Goal: Information Seeking & Learning: Learn about a topic

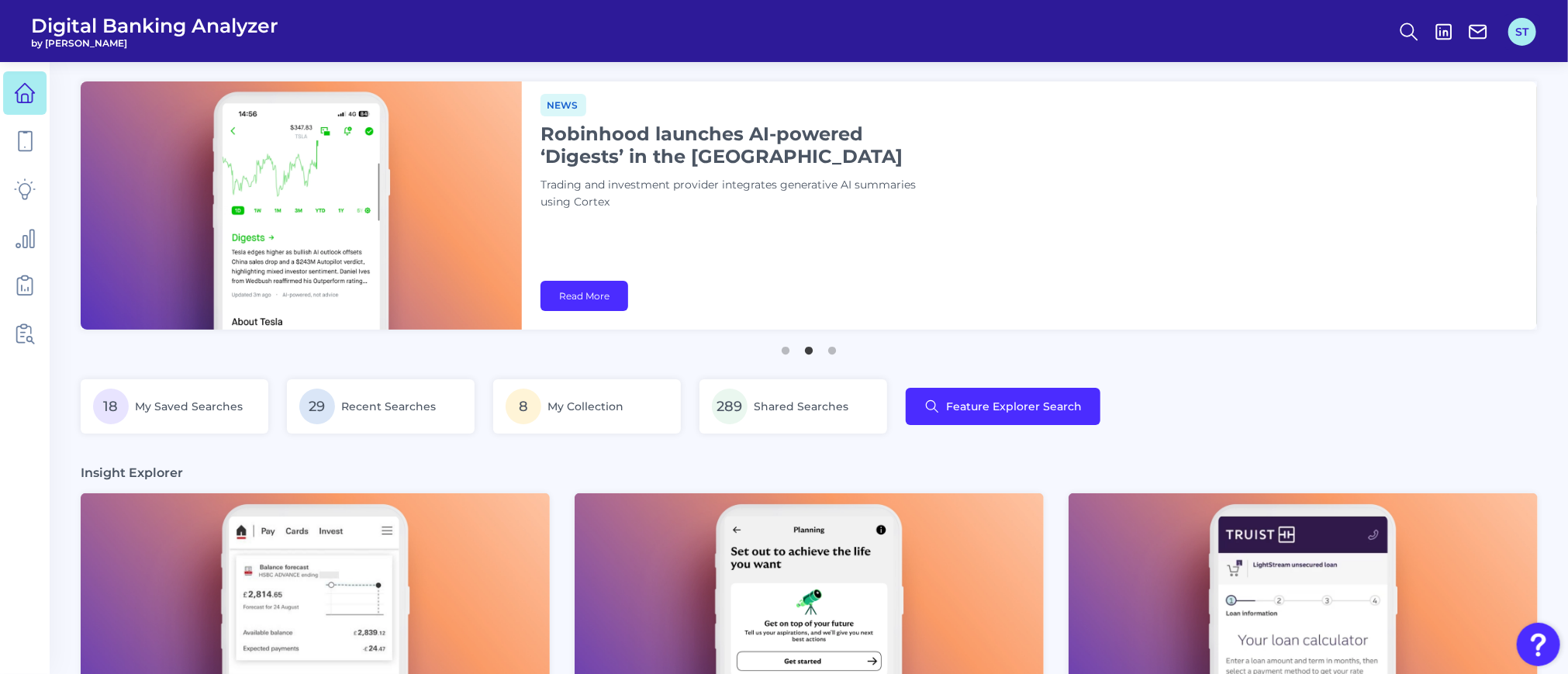
click at [1530, 32] on button "ST" at bounding box center [1521, 31] width 28 height 28
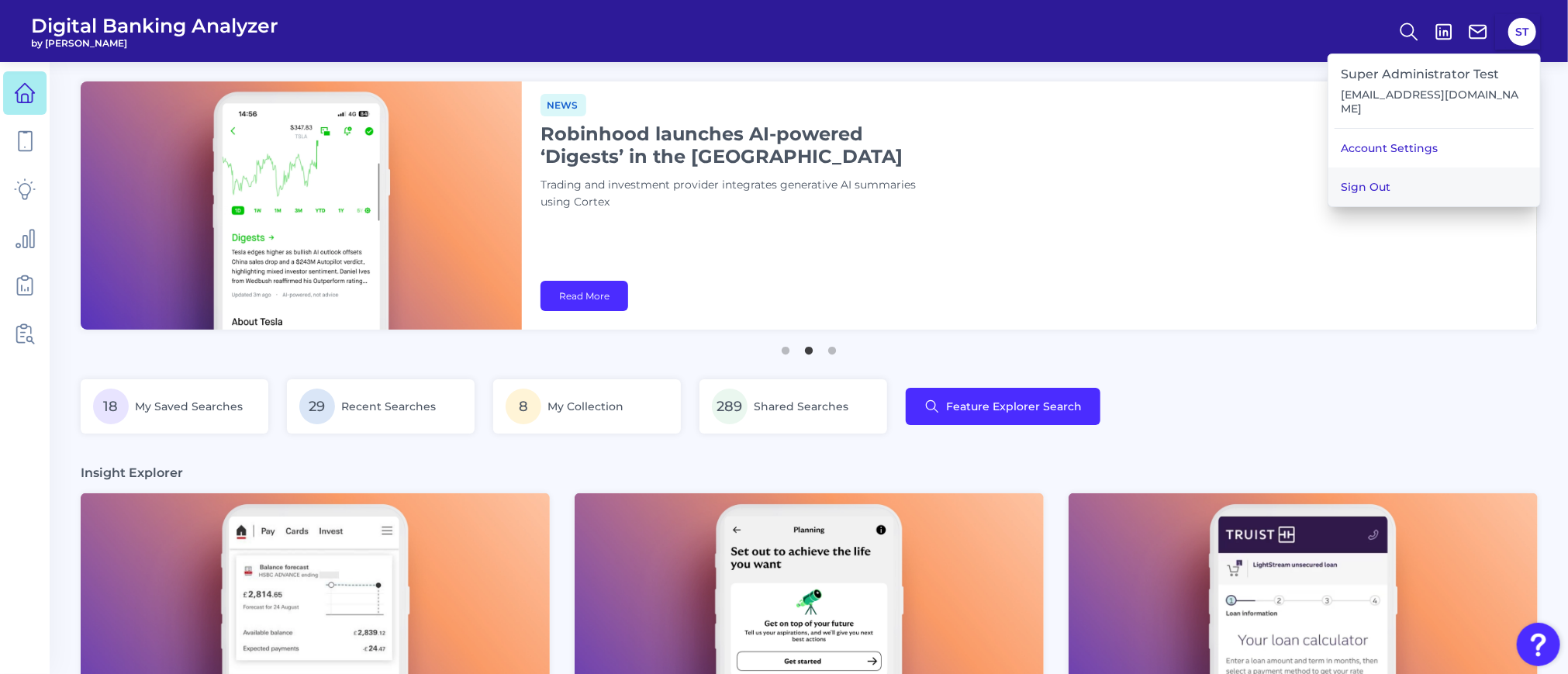
click at [1390, 176] on button "Sign Out" at bounding box center [1434, 187] width 212 height 39
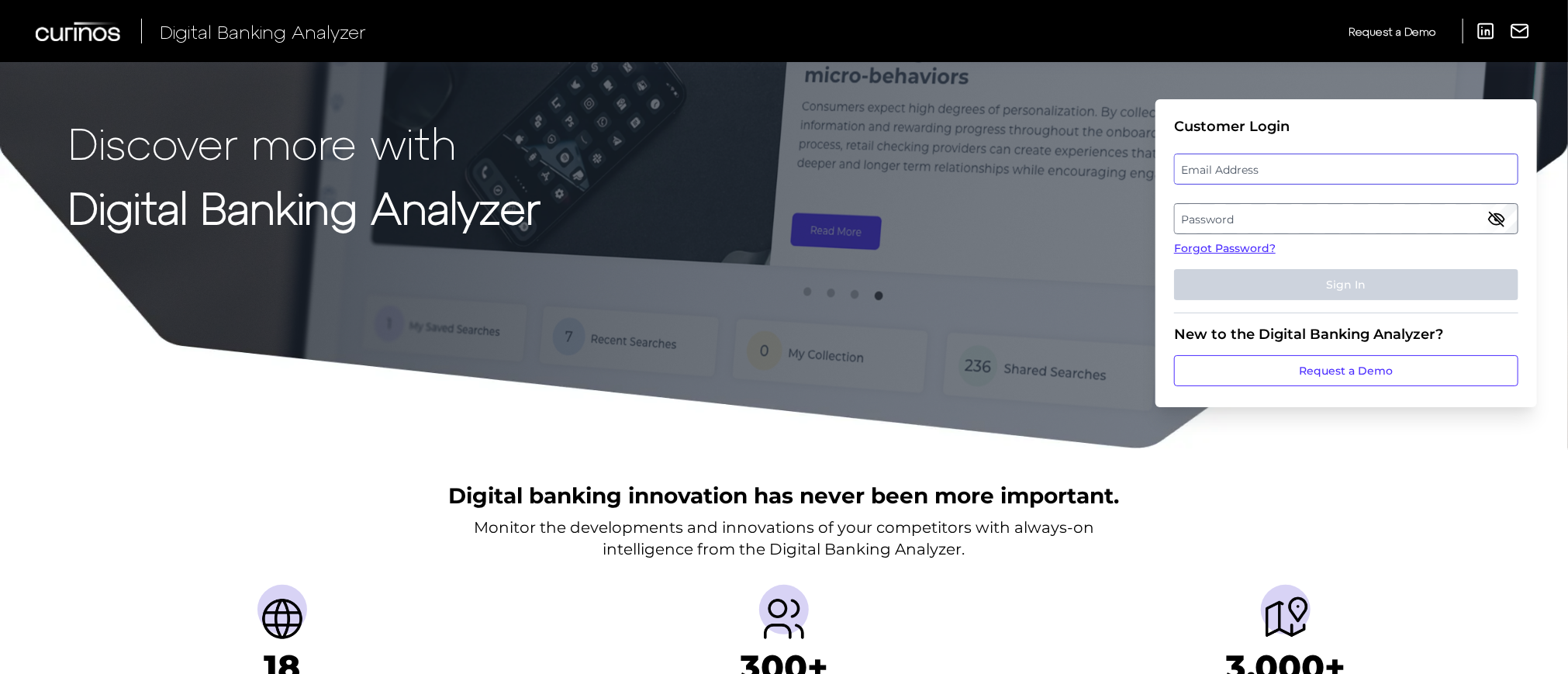
type input "superadmin.test5124@meta.ua"
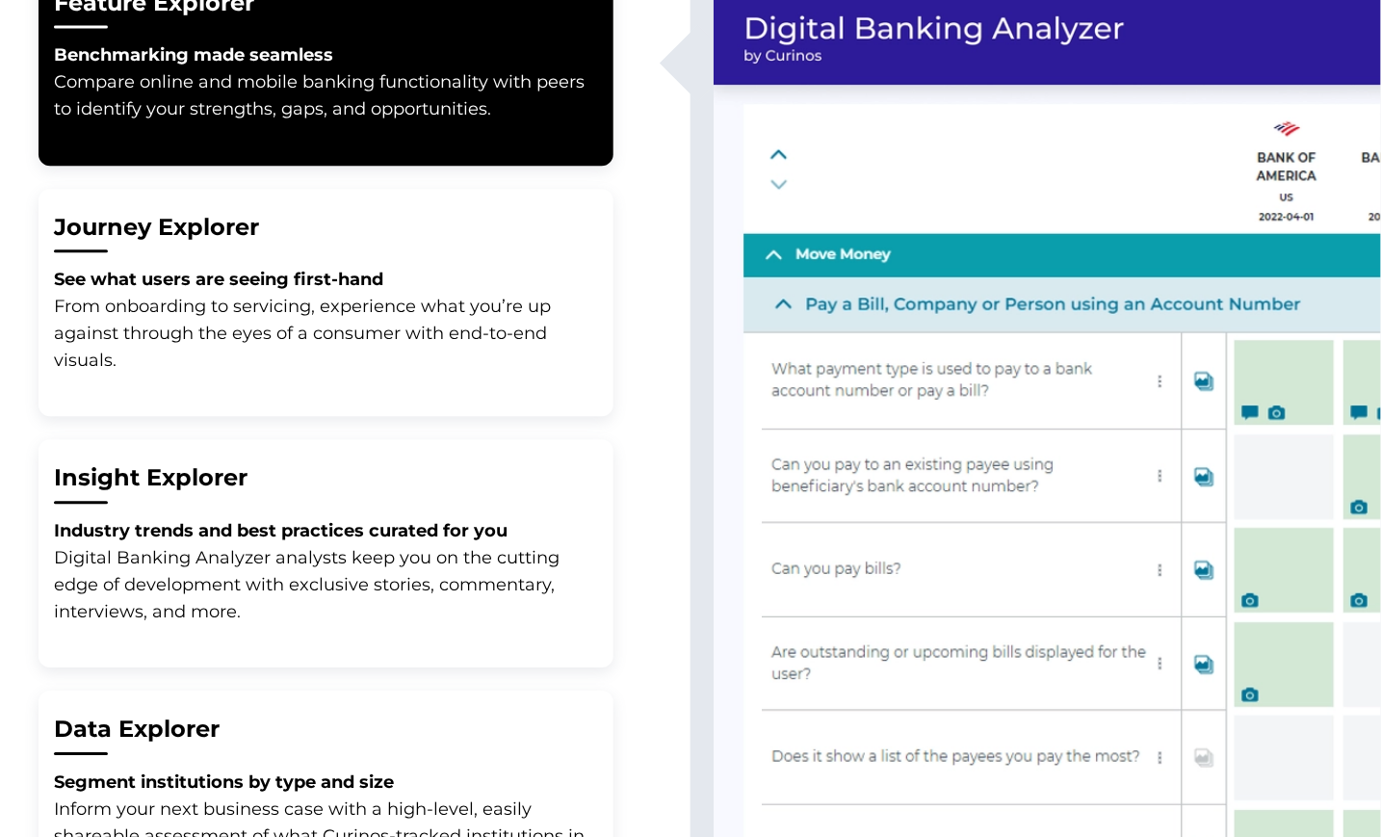
scroll to position [641, 0]
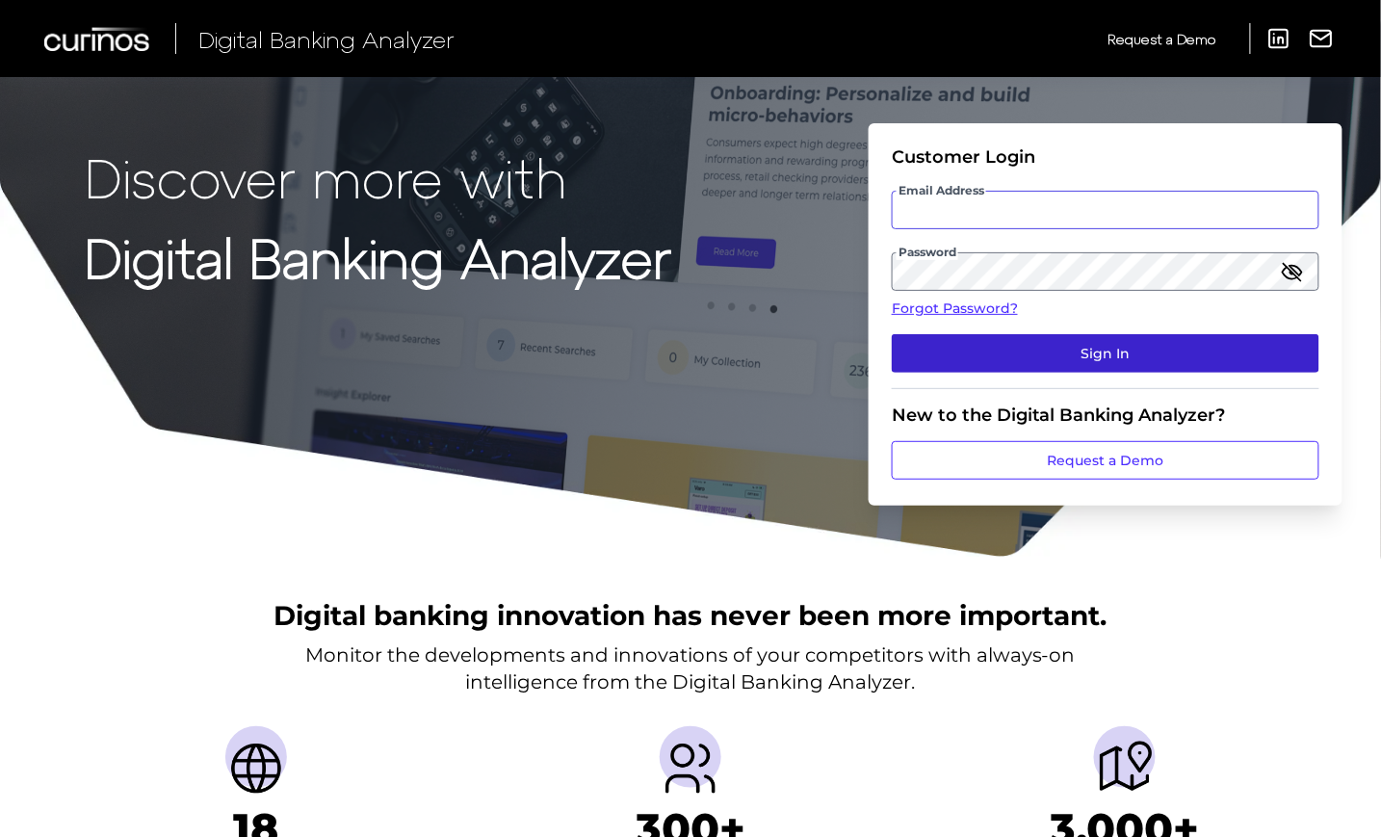
type input "[EMAIL_ADDRESS][DOMAIN_NAME]"
click at [1029, 342] on button "Sign In" at bounding box center [1104, 353] width 427 height 39
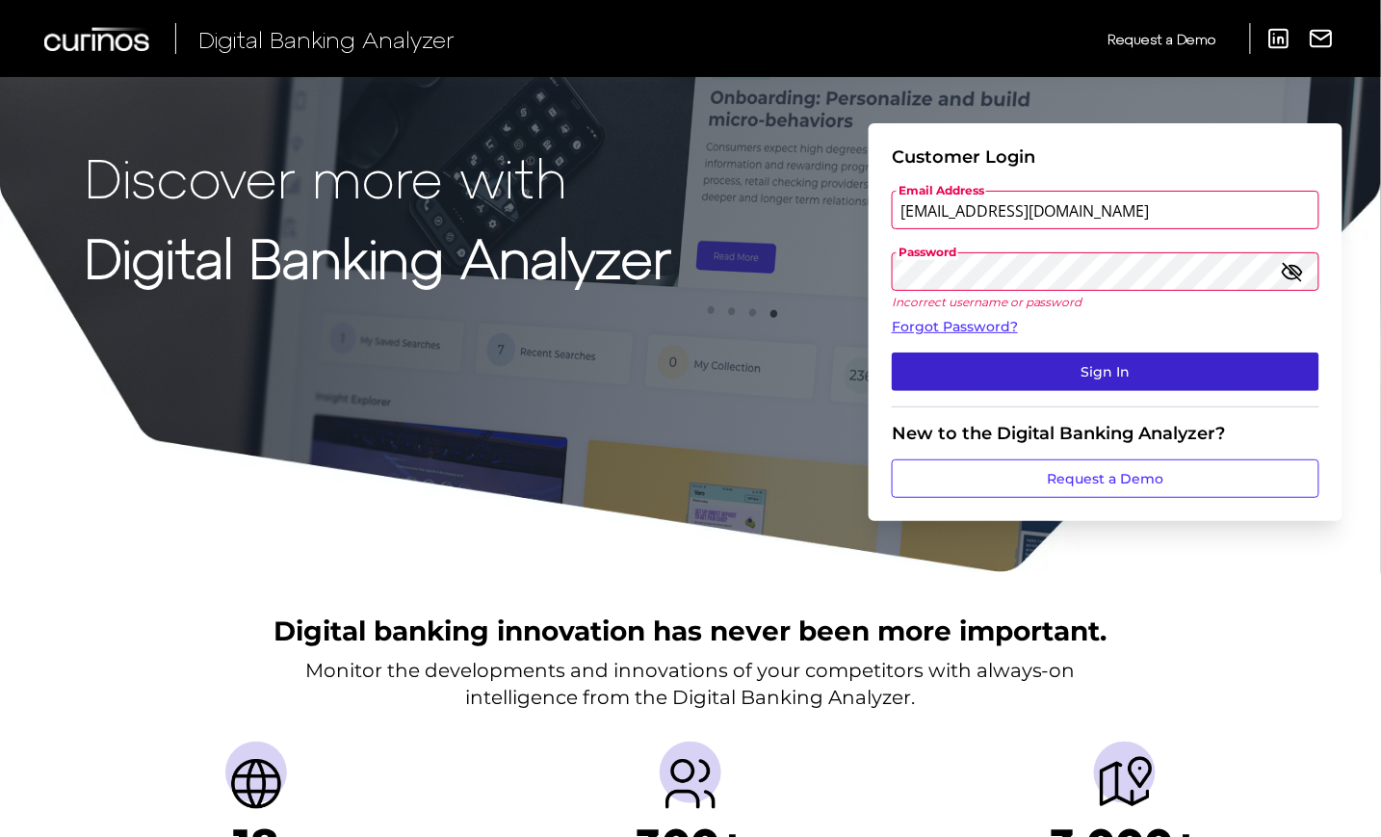
click at [1053, 354] on button "Sign In" at bounding box center [1104, 371] width 427 height 39
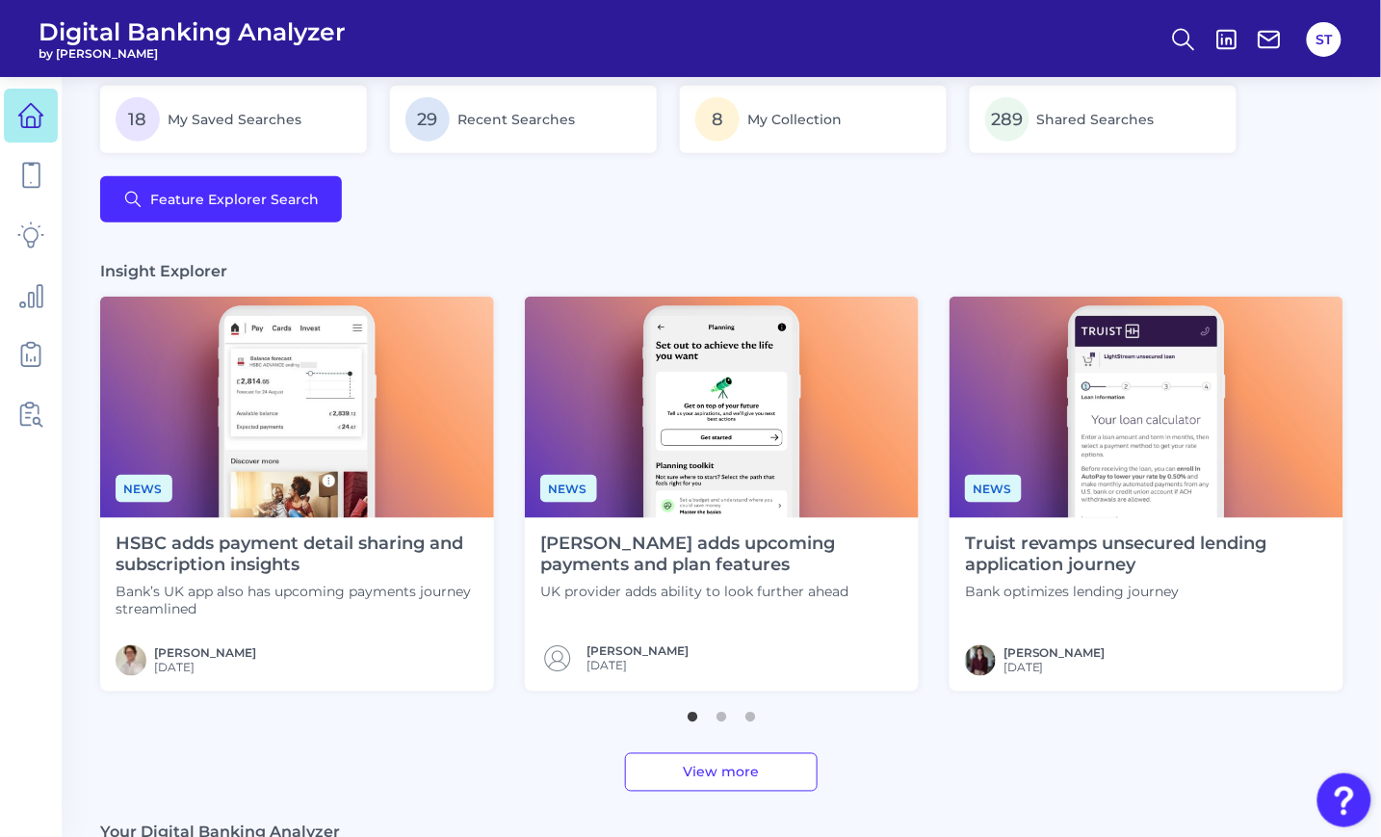
scroll to position [128, 0]
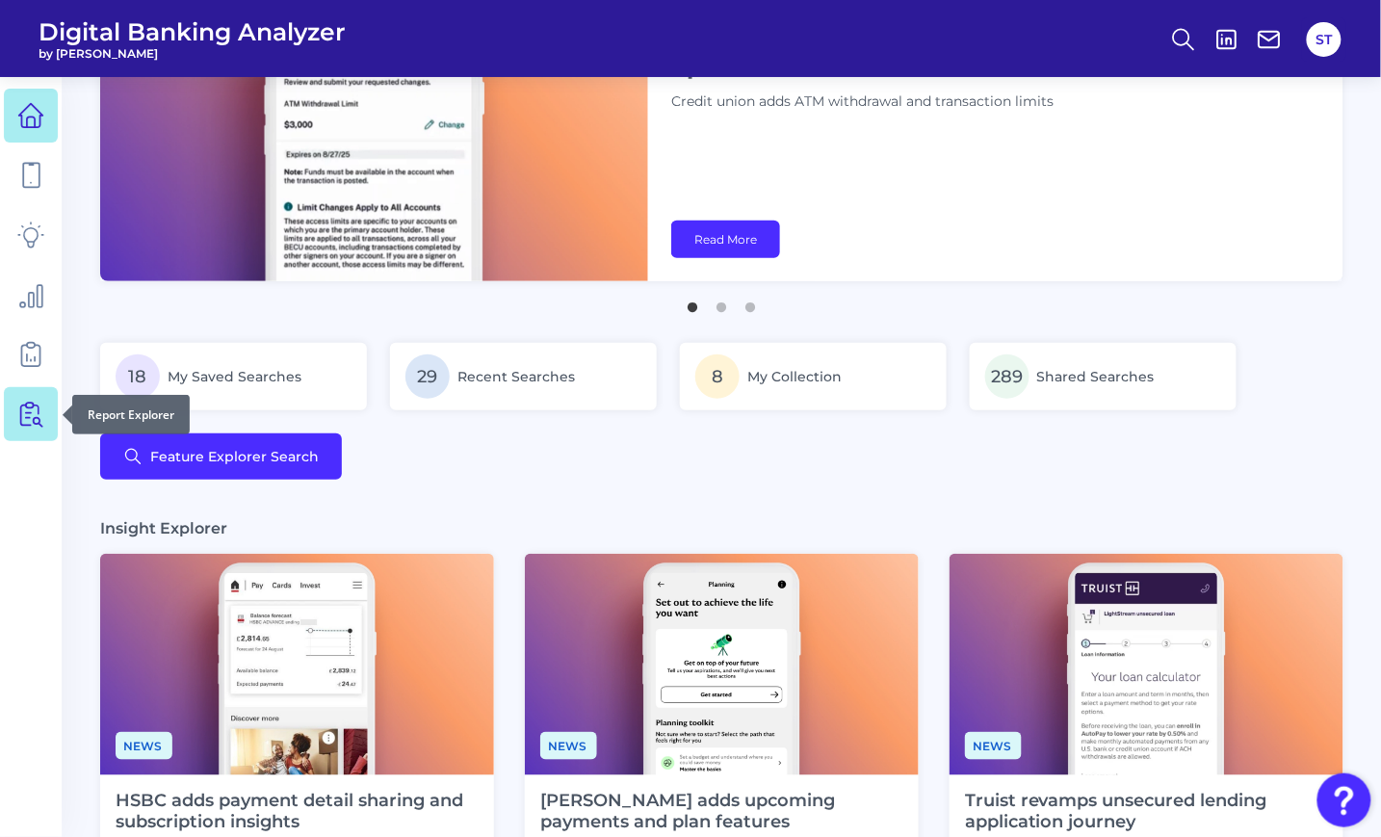
click at [15, 413] on link at bounding box center [31, 414] width 54 height 54
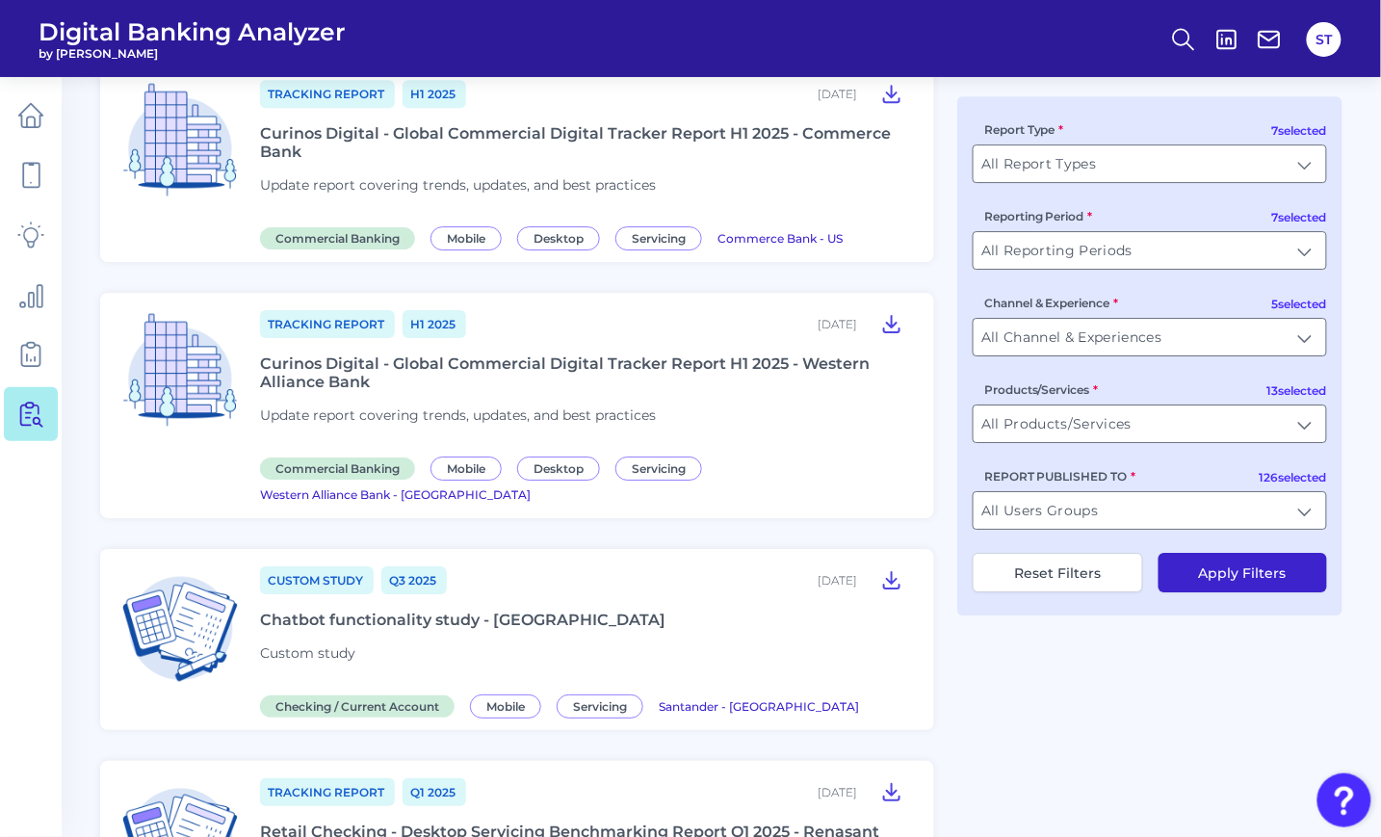
scroll to position [1427, 0]
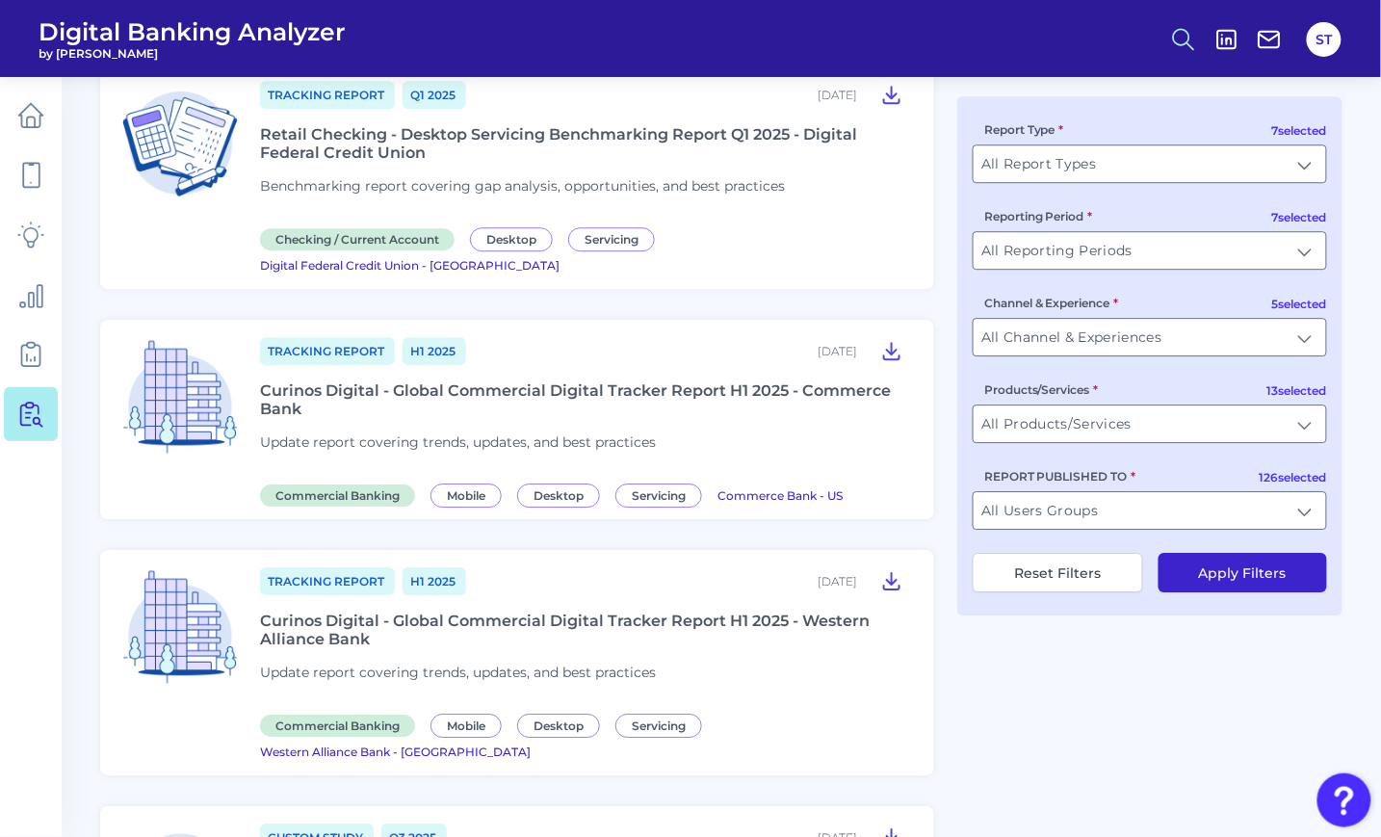
click at [1178, 55] on button at bounding box center [1183, 39] width 44 height 44
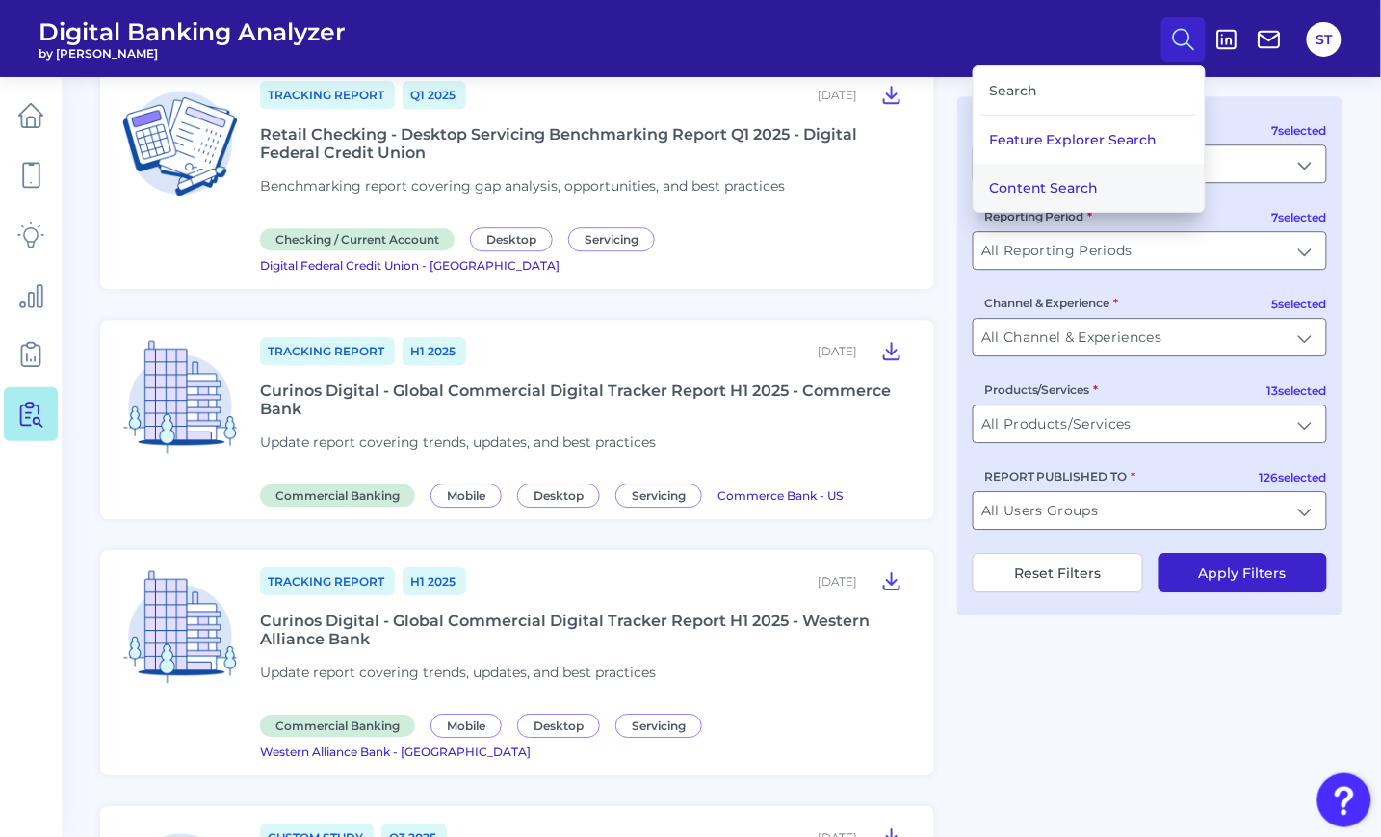
click at [1070, 192] on button "Content Search" at bounding box center [1088, 188] width 231 height 48
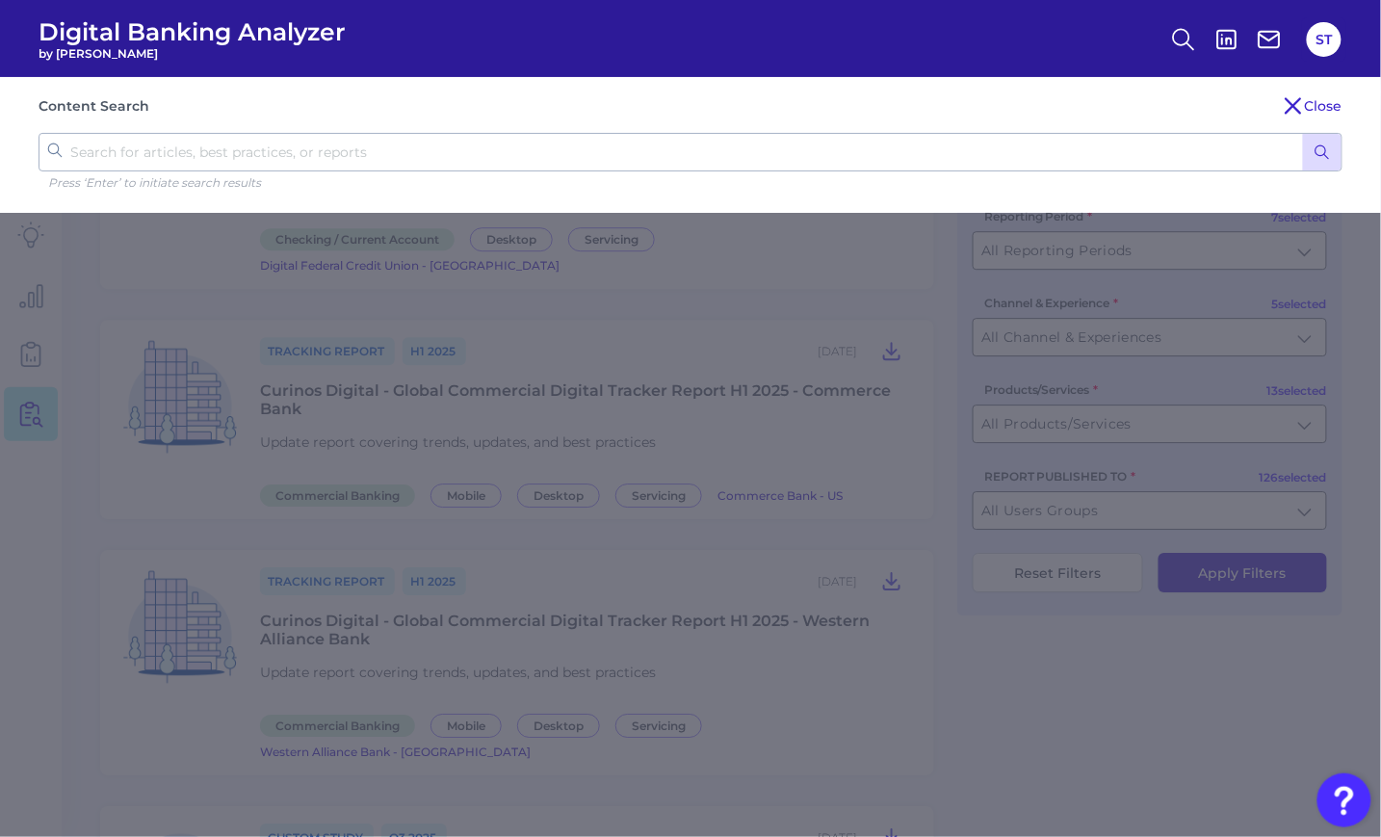
click at [1055, 163] on input "text" at bounding box center [691, 152] width 1304 height 39
type input "test"
click button "submit" at bounding box center [1322, 152] width 39 height 37
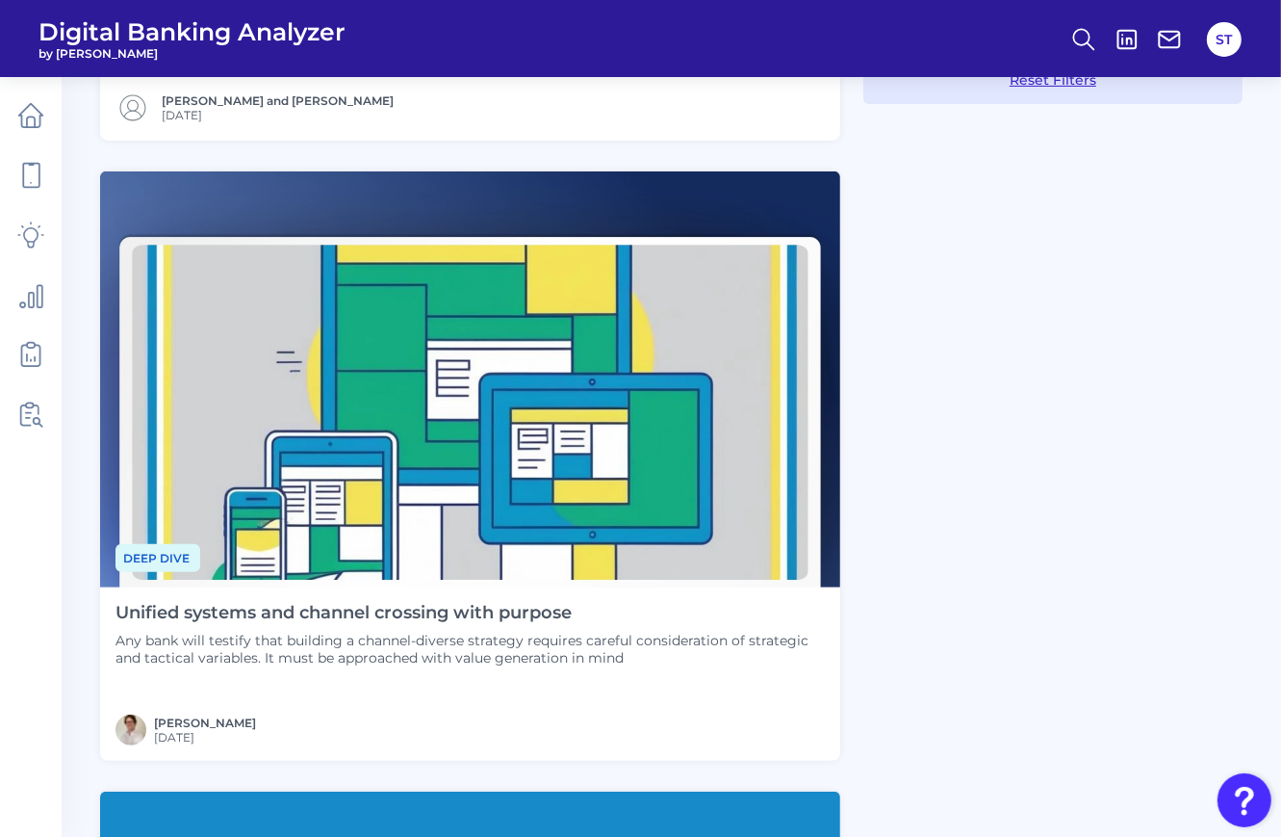
scroll to position [1155, 0]
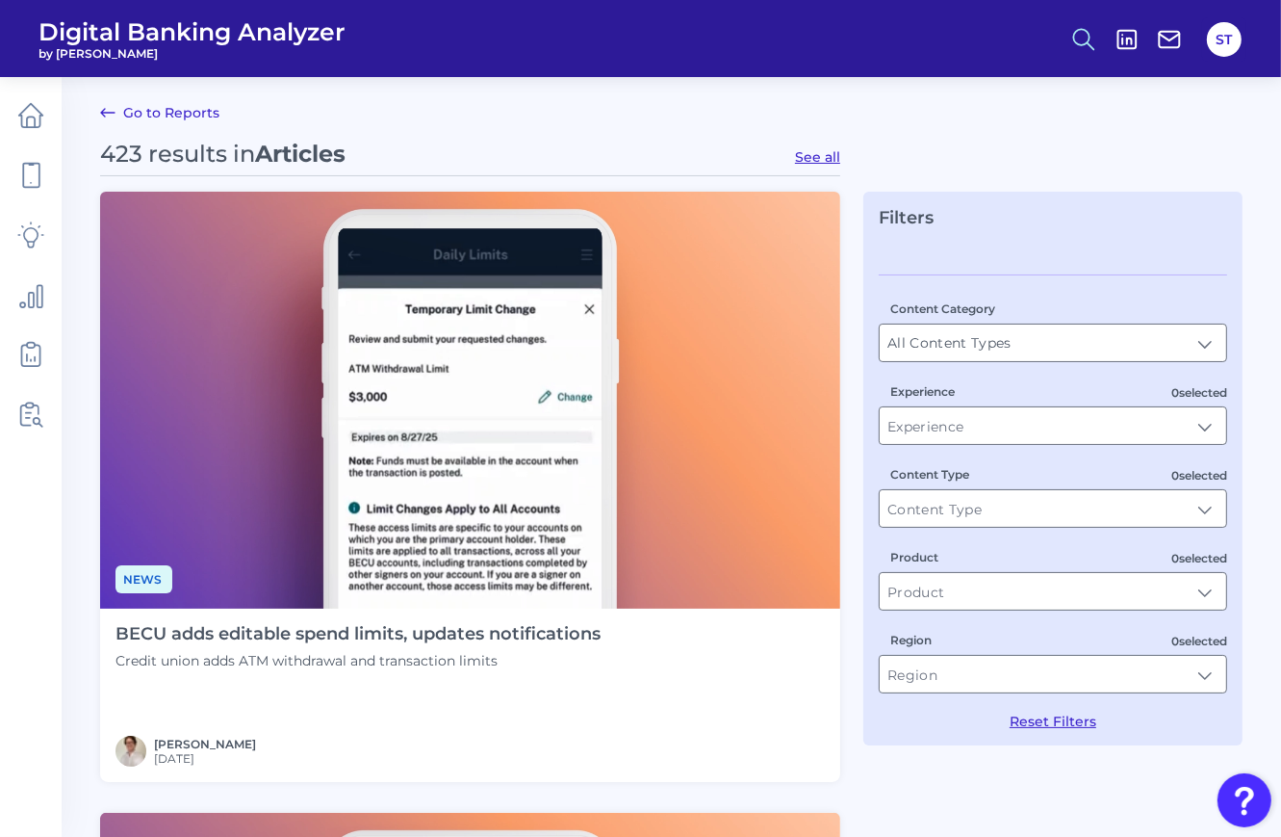
click at [1067, 45] on button at bounding box center [1084, 39] width 44 height 44
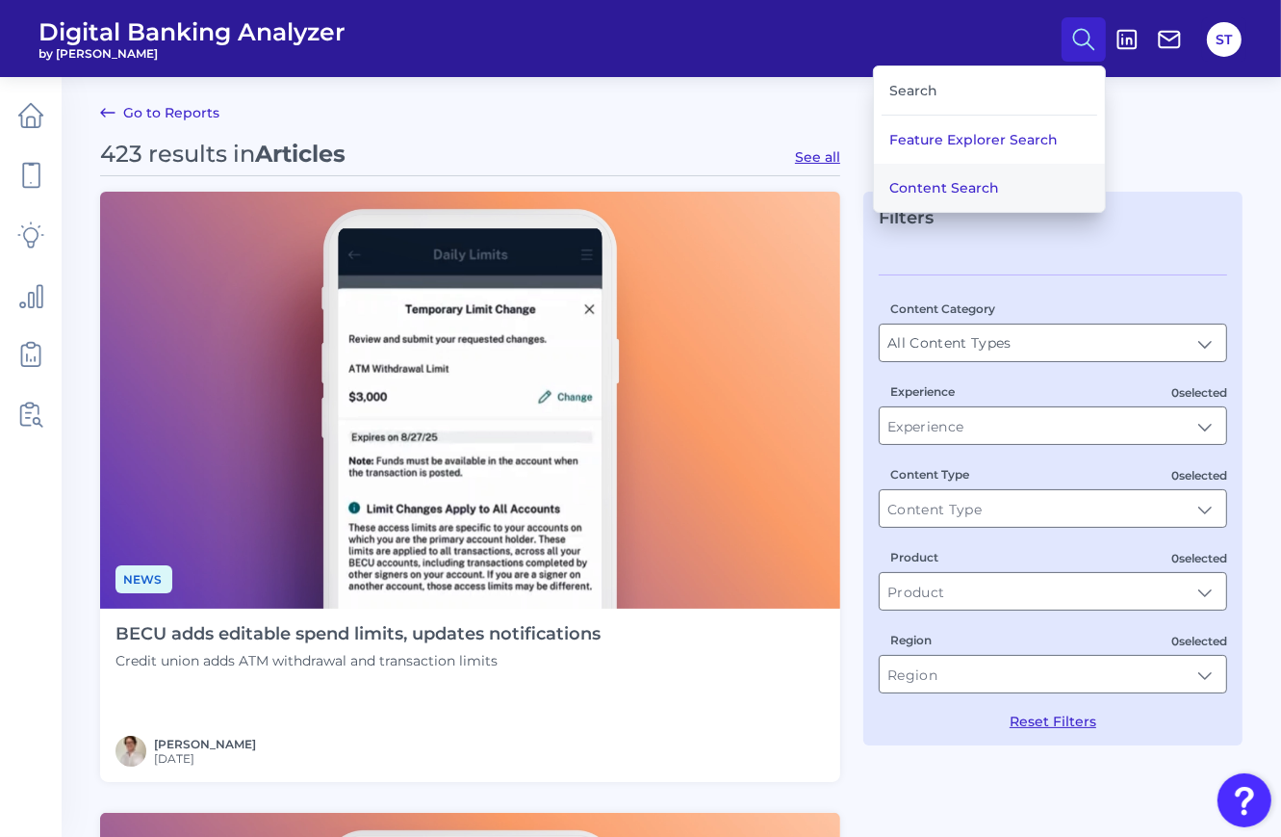
click at [932, 179] on button "Content Search" at bounding box center [989, 188] width 231 height 48
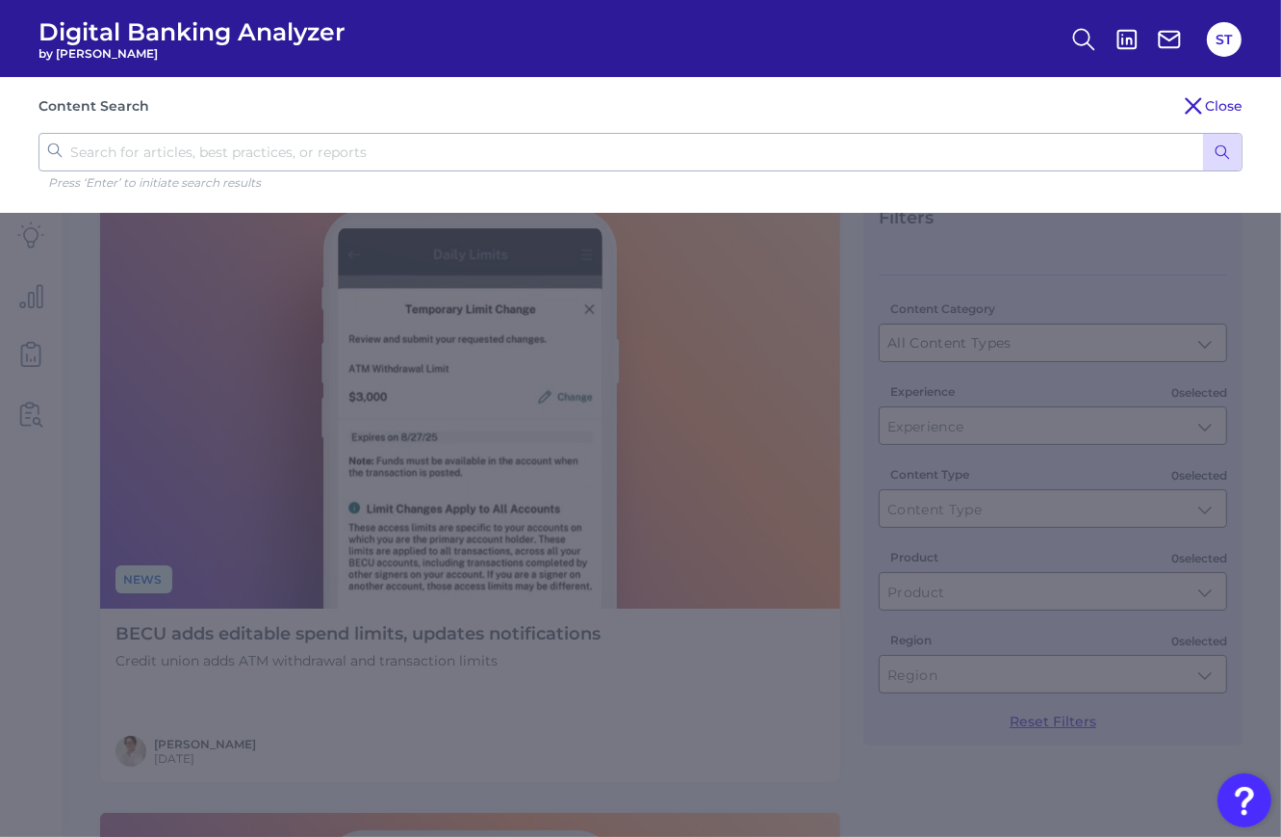
click at [913, 169] on input "text" at bounding box center [641, 152] width 1204 height 39
type input "test"
click at [1203, 134] on button "submit" at bounding box center [1222, 152] width 39 height 37
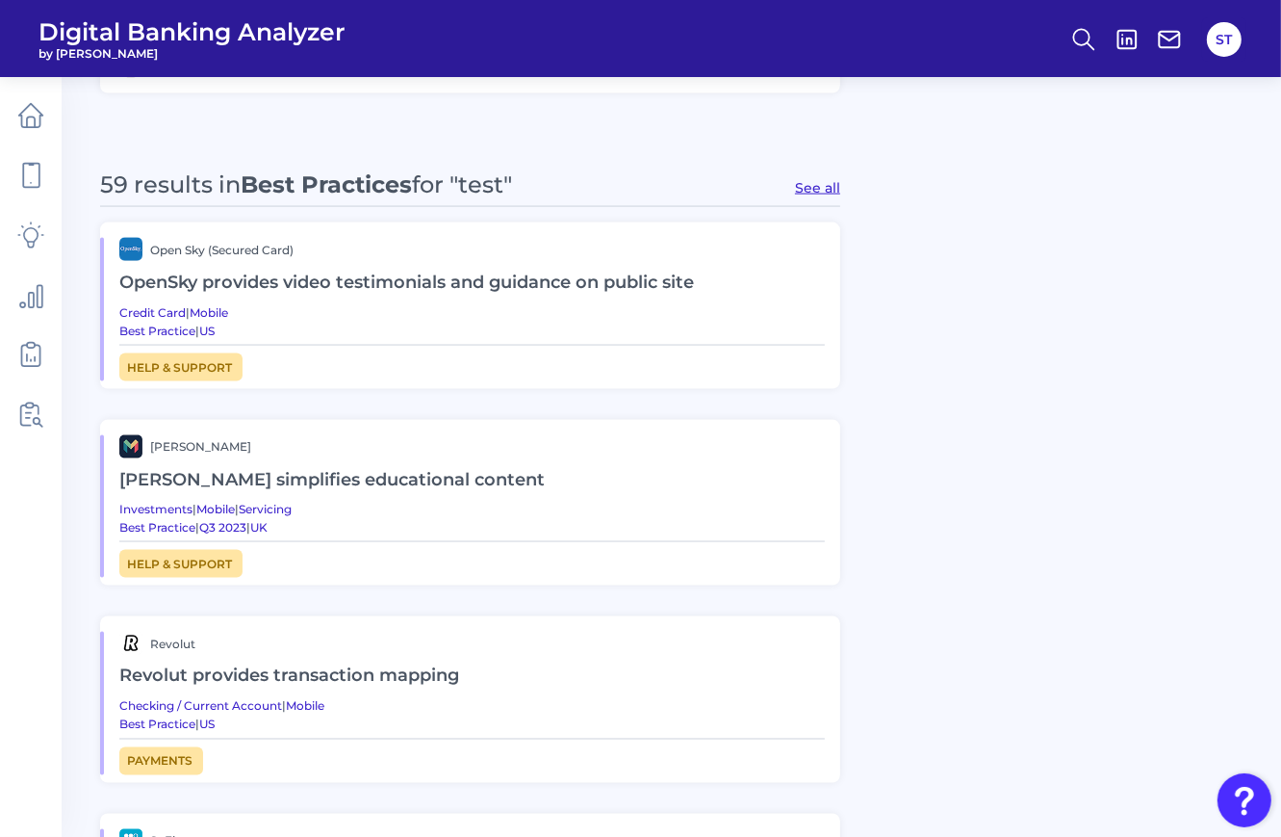
scroll to position [2036, 0]
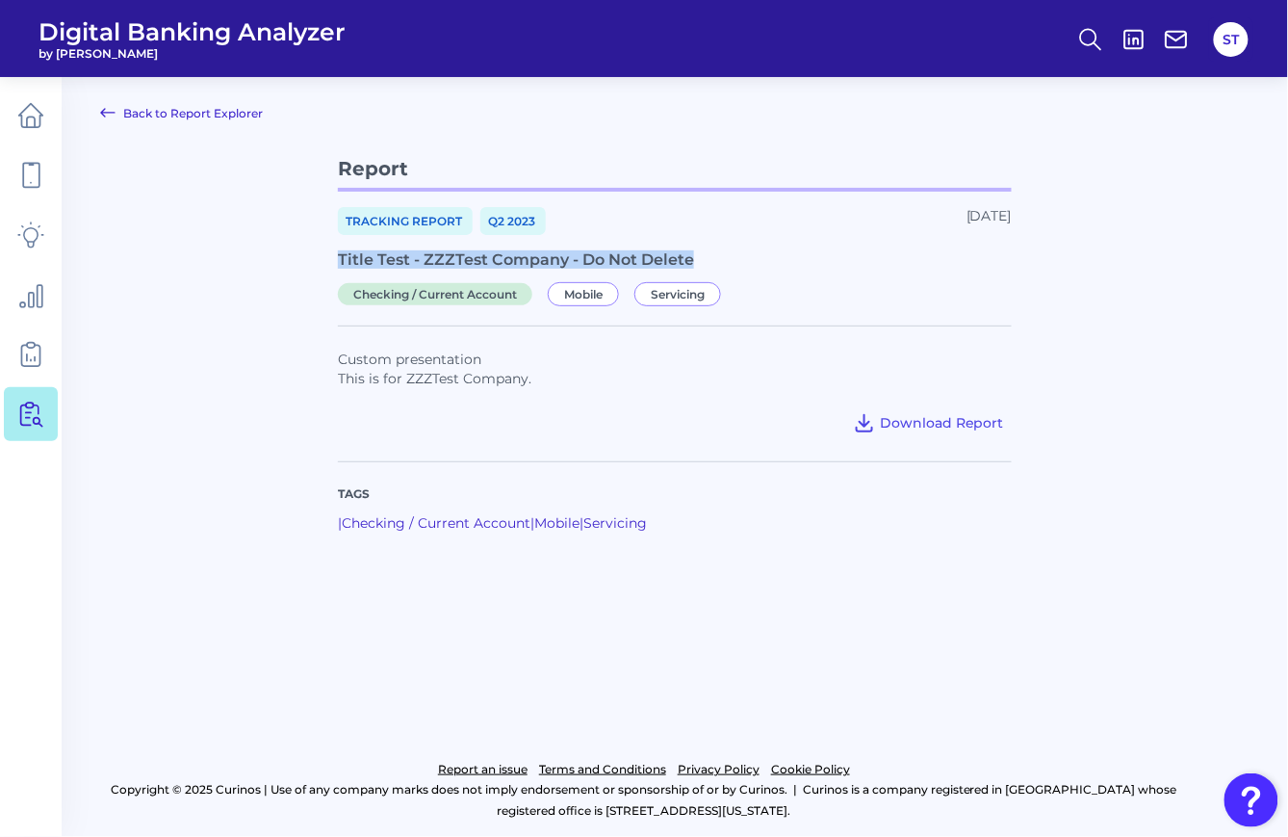
drag, startPoint x: 693, startPoint y: 260, endPoint x: 330, endPoint y: 254, distance: 363.0
click at [330, 254] on main "Back to Report Explorer Report Tracking Report Q2 2023 May 19, 2023 Title Test …" at bounding box center [644, 418] width 1288 height 837
copy div "Title Test - ZZZTest Company - Do Not Delete"
click at [178, 105] on link "Back to Report Explorer" at bounding box center [181, 112] width 163 height 23
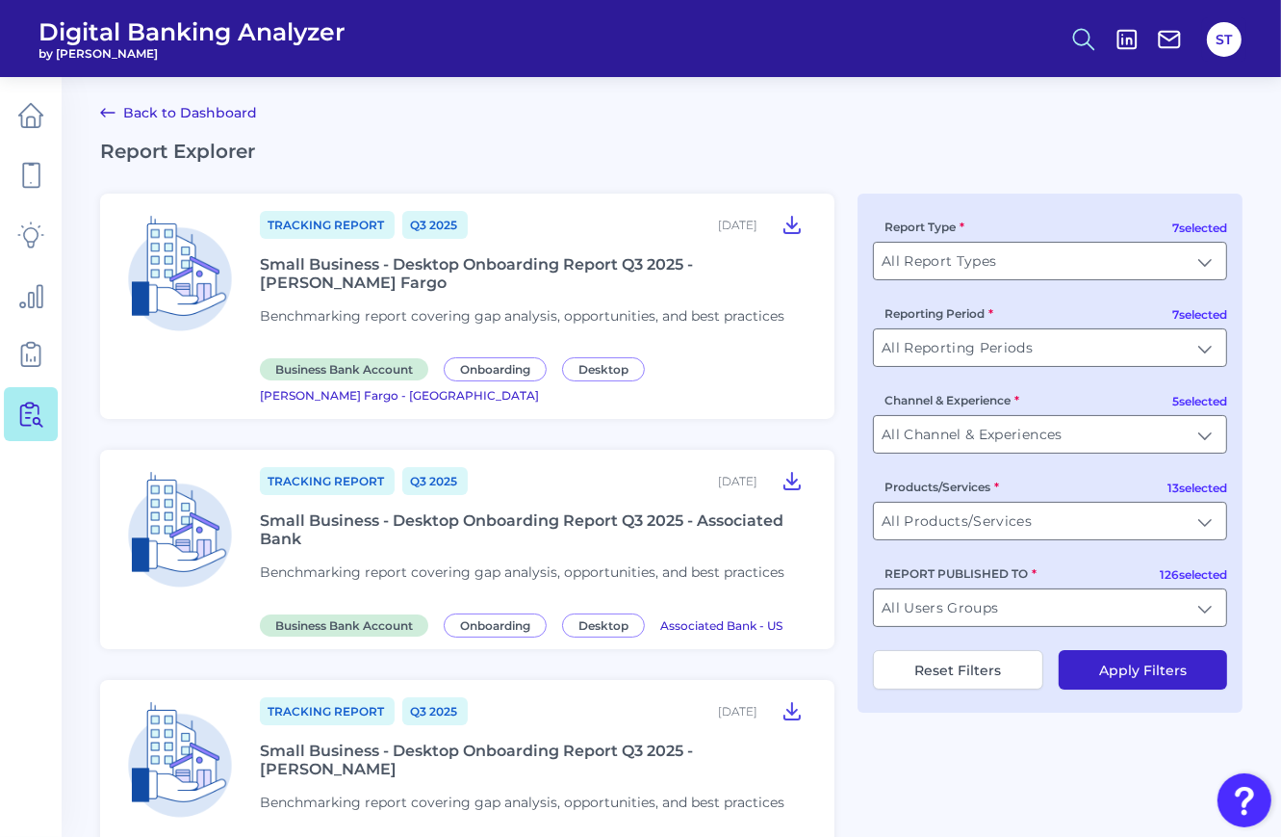
click at [1091, 39] on icon at bounding box center [1084, 39] width 27 height 27
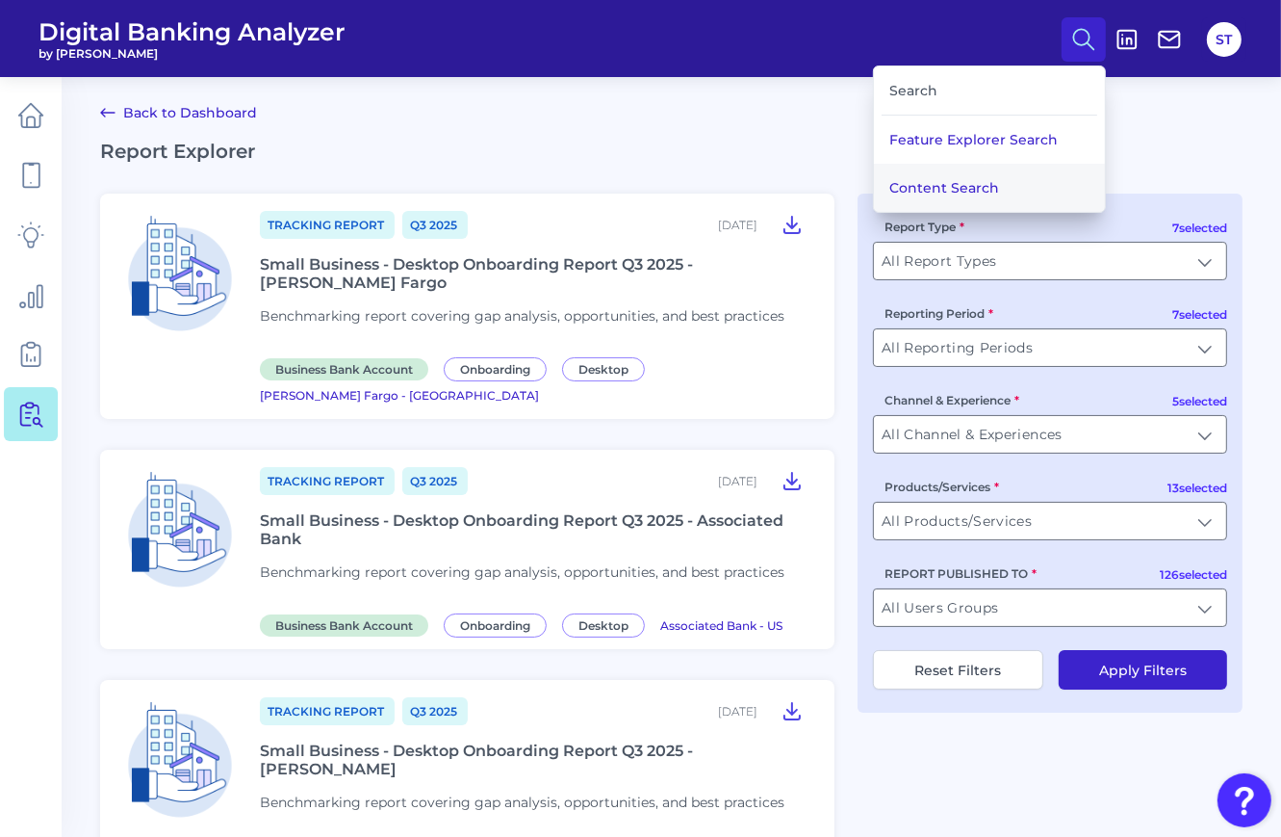
click at [970, 176] on button "Content Search" at bounding box center [989, 188] width 231 height 48
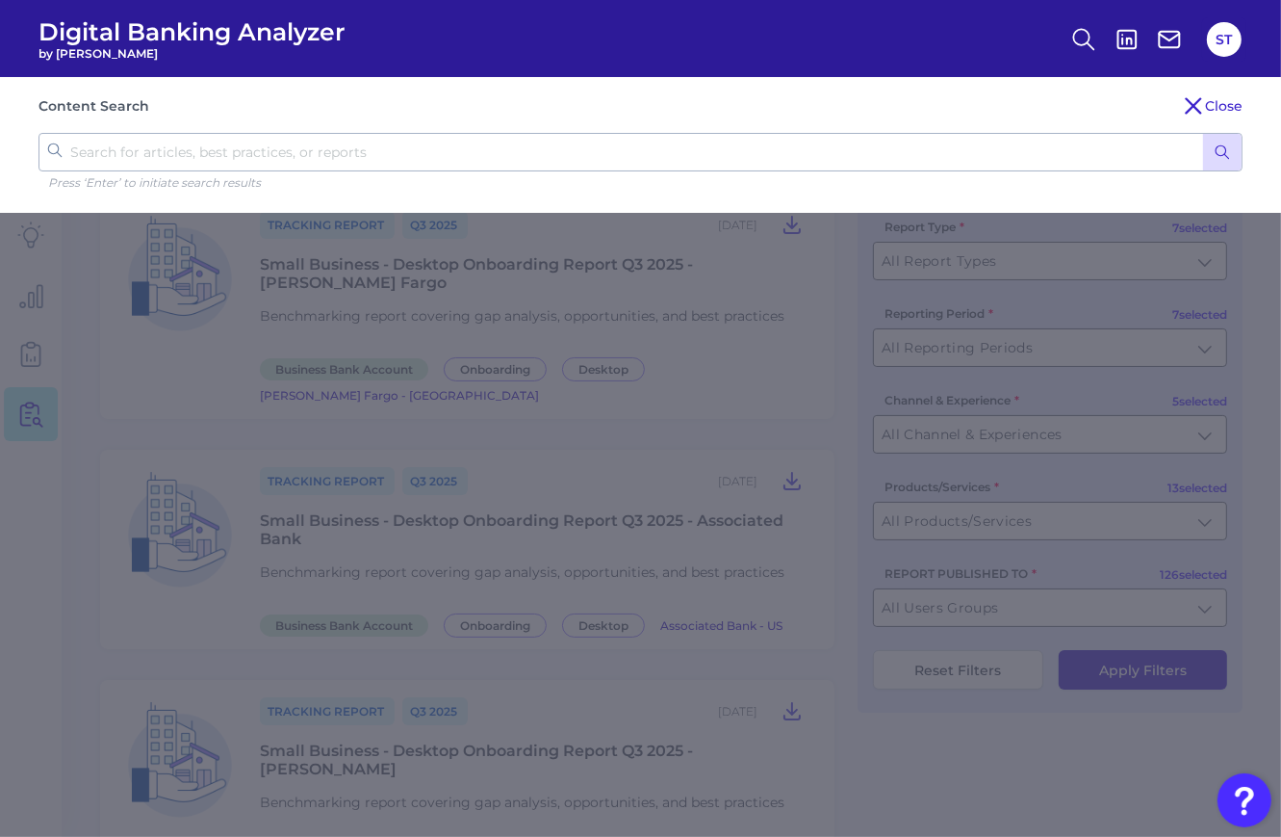
click at [970, 153] on input "text" at bounding box center [641, 152] width 1204 height 39
type input "test"
click button "submit" at bounding box center [1222, 152] width 39 height 37
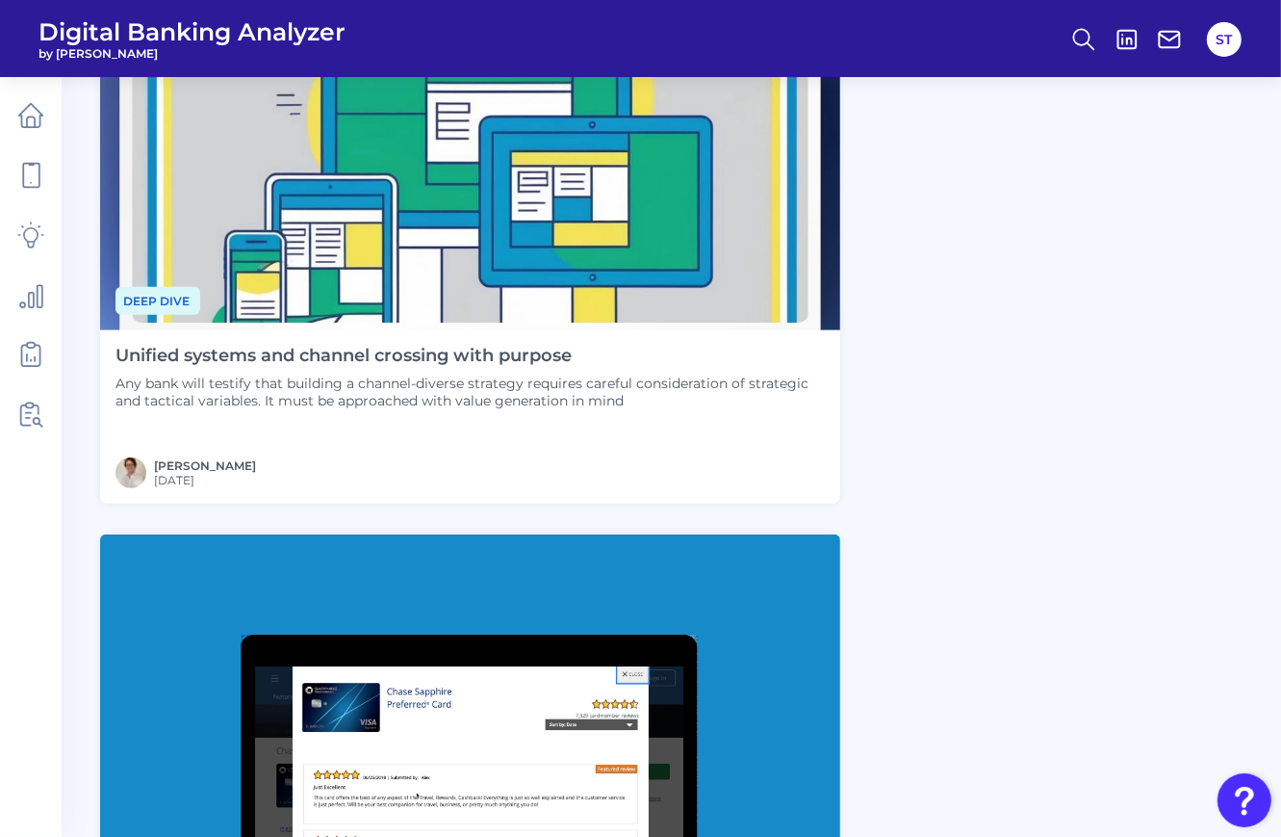
scroll to position [770, 0]
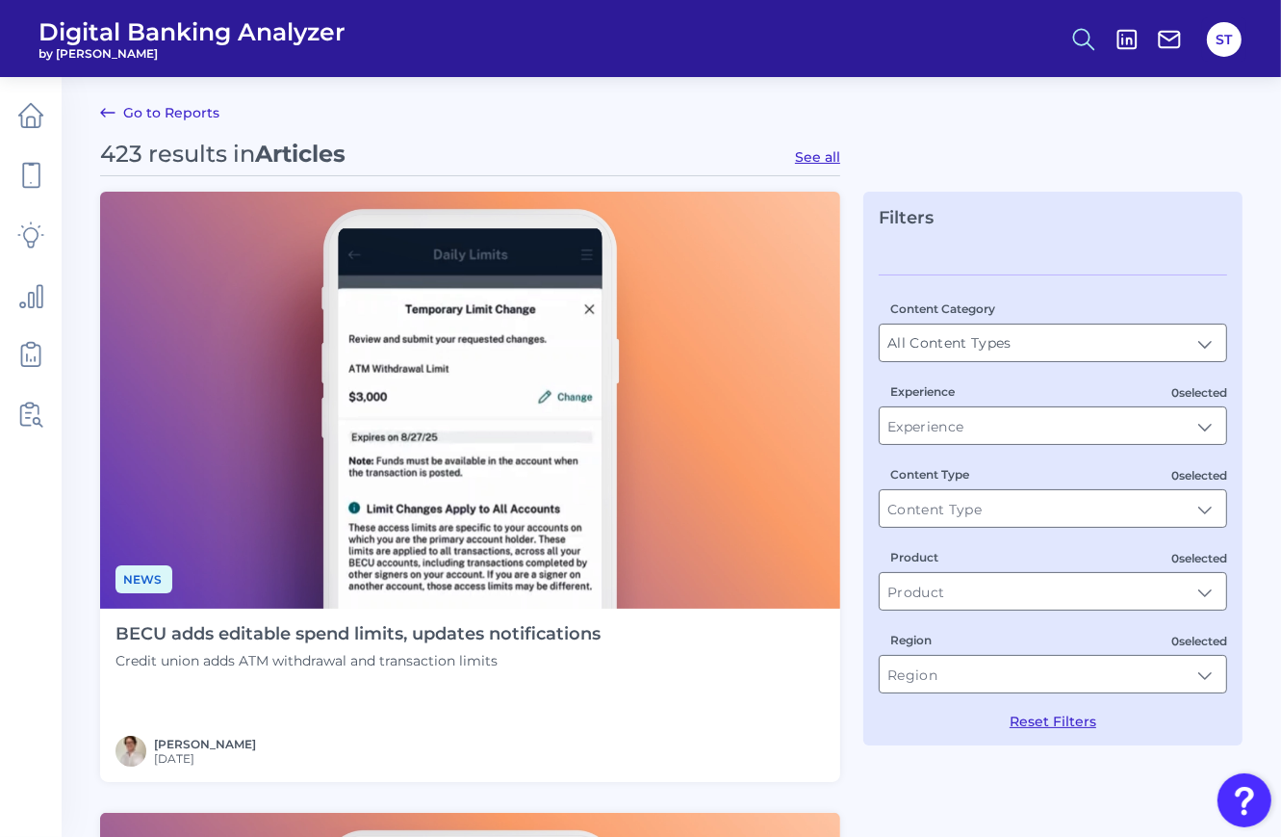
click at [1088, 51] on icon at bounding box center [1084, 39] width 27 height 27
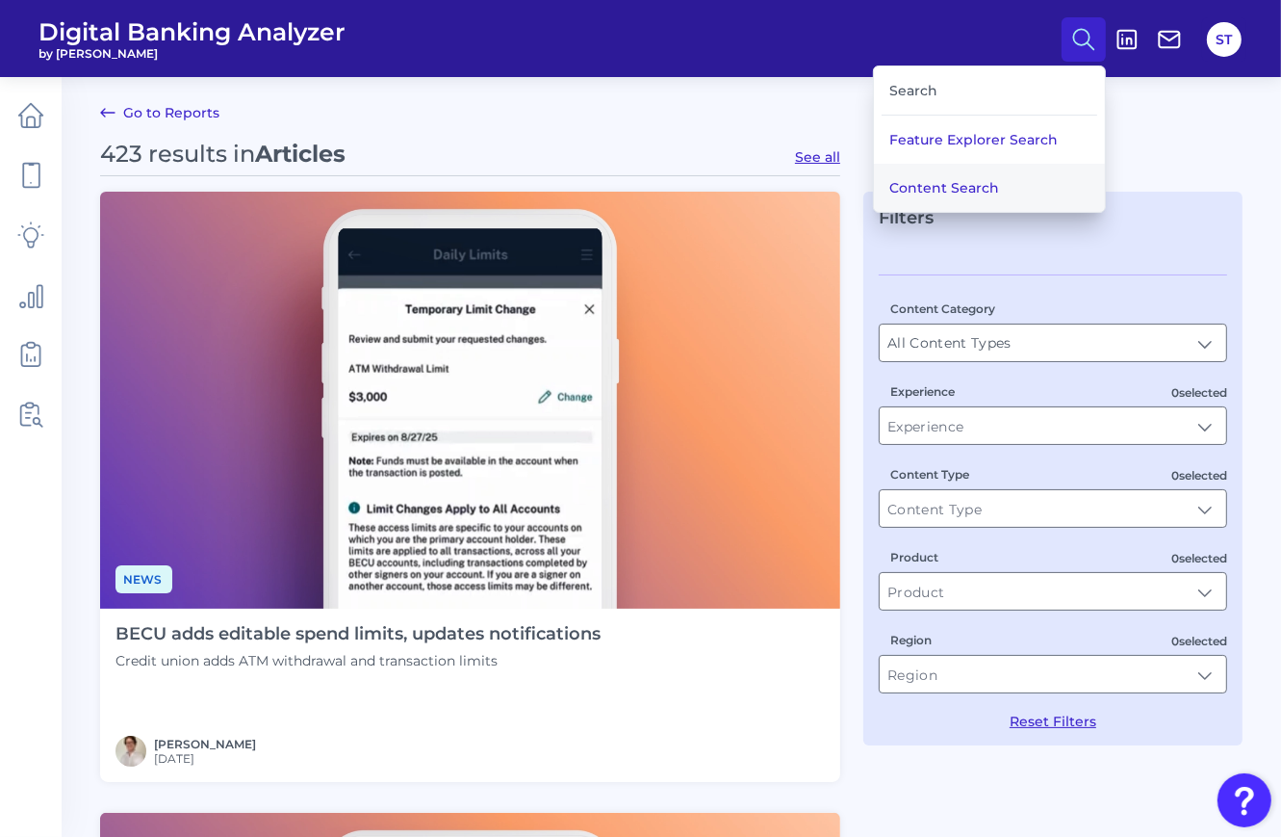
click at [977, 197] on button "Content Search" at bounding box center [989, 188] width 231 height 48
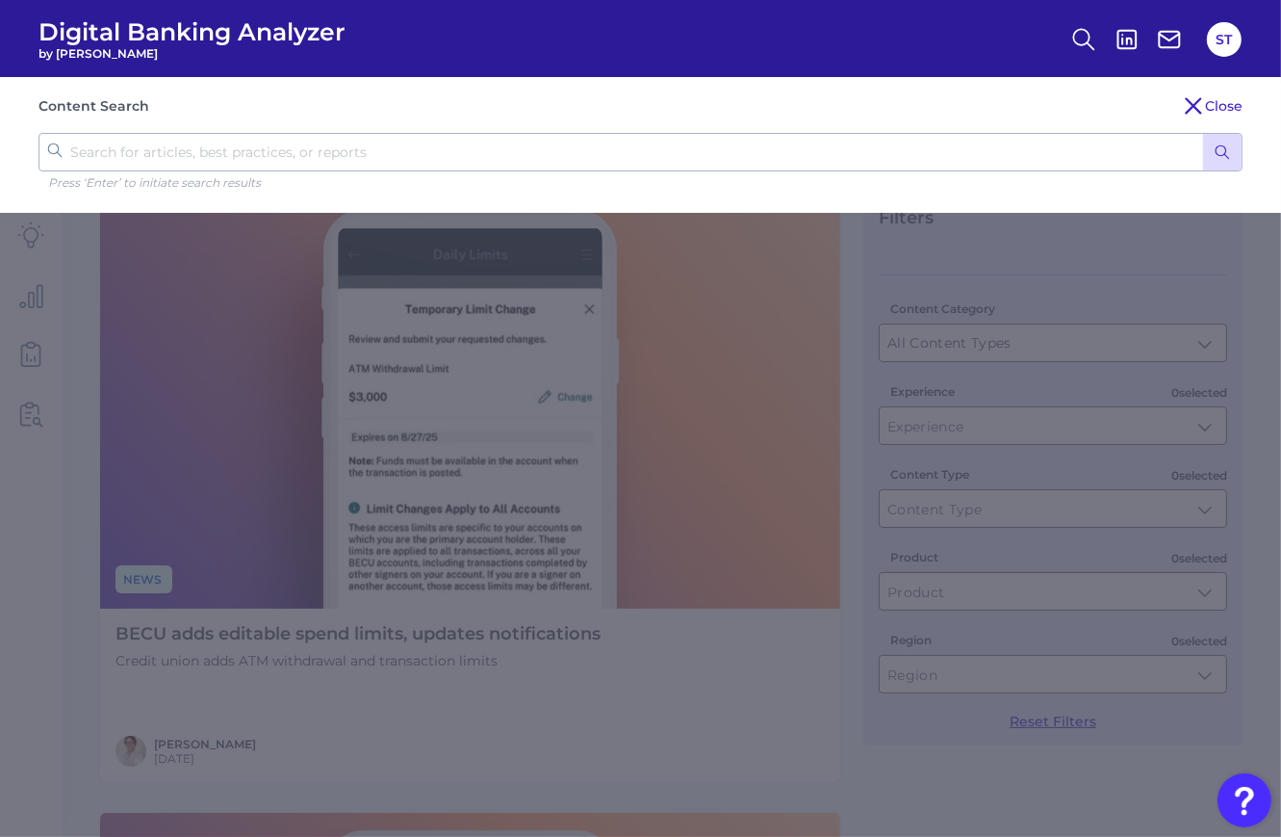
click at [940, 163] on input "text" at bounding box center [641, 152] width 1204 height 39
type input "test"
click at [1203, 134] on button "submit" at bounding box center [1222, 152] width 39 height 37
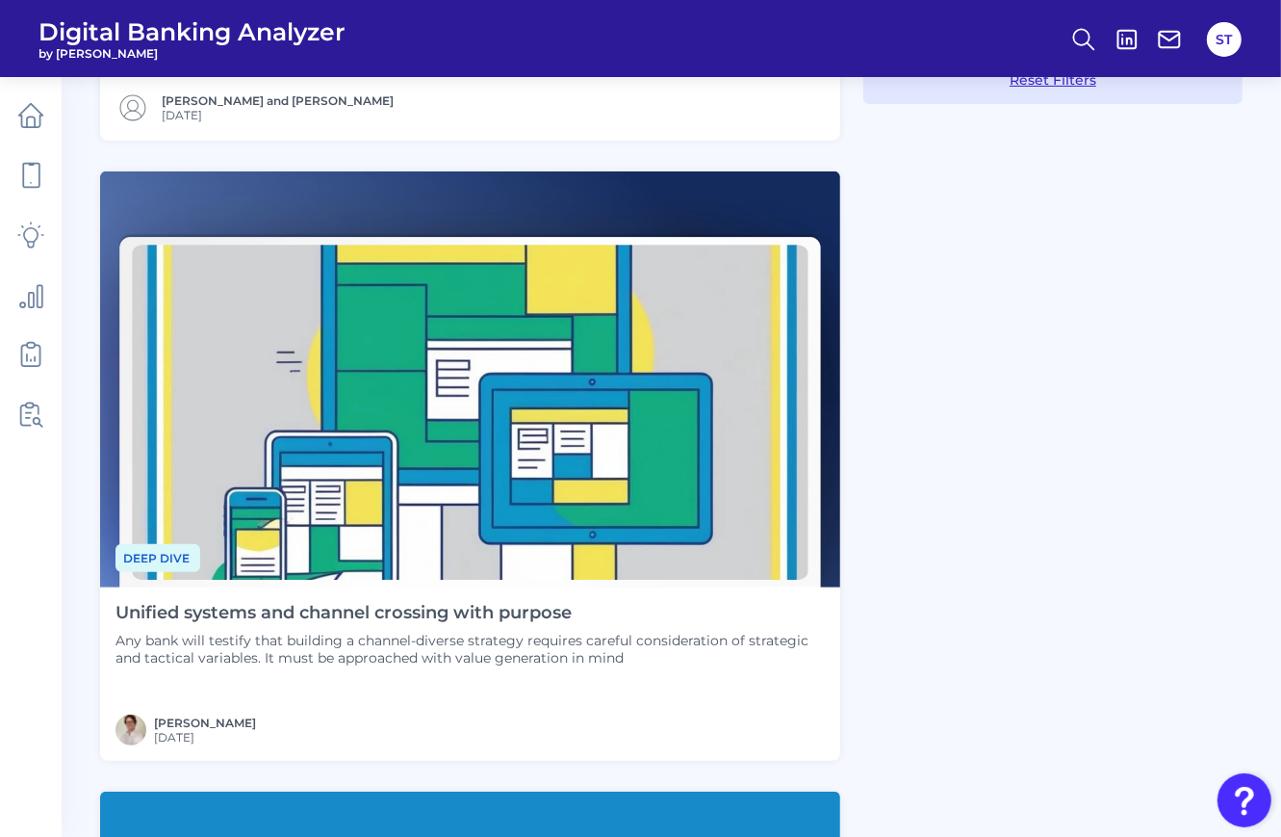
scroll to position [770, 0]
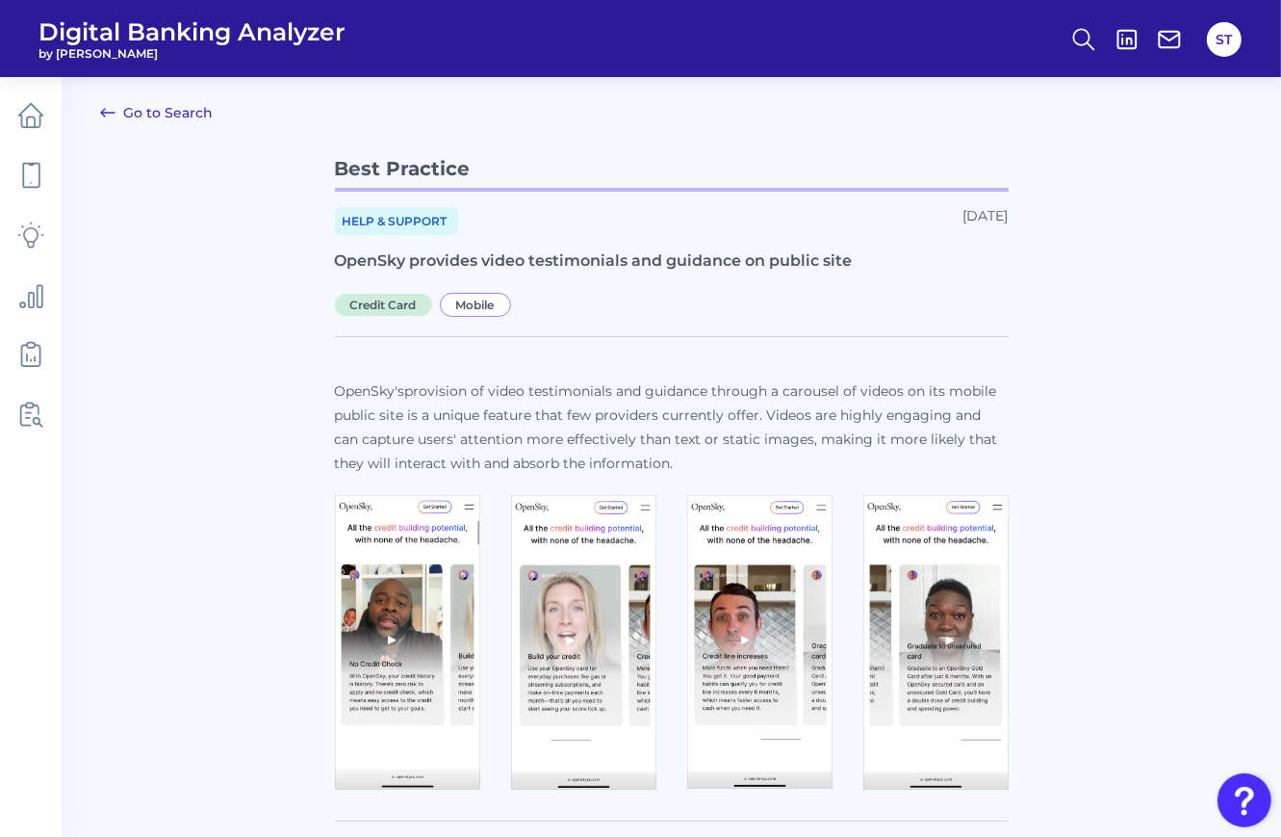
click at [159, 110] on link "Go to Search" at bounding box center [156, 112] width 113 height 23
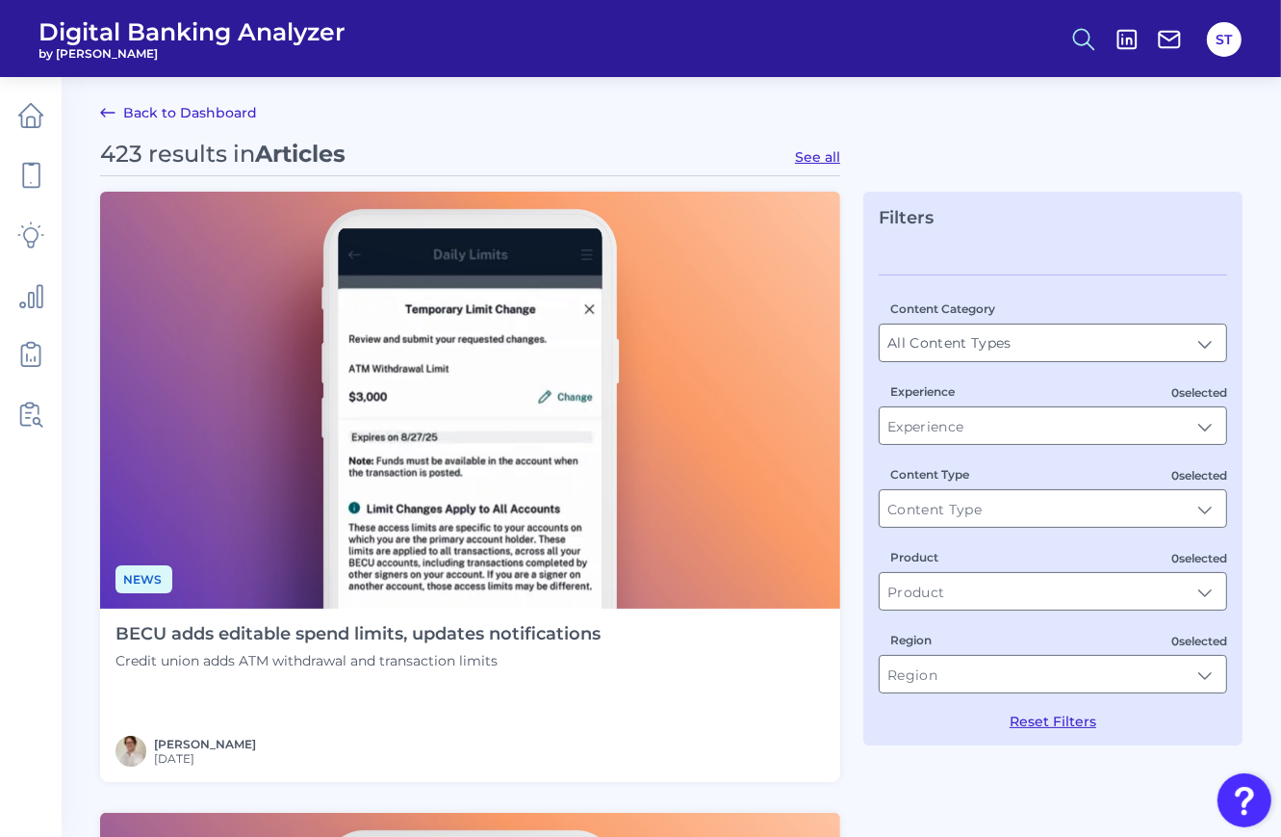
click at [1072, 35] on icon at bounding box center [1084, 39] width 27 height 27
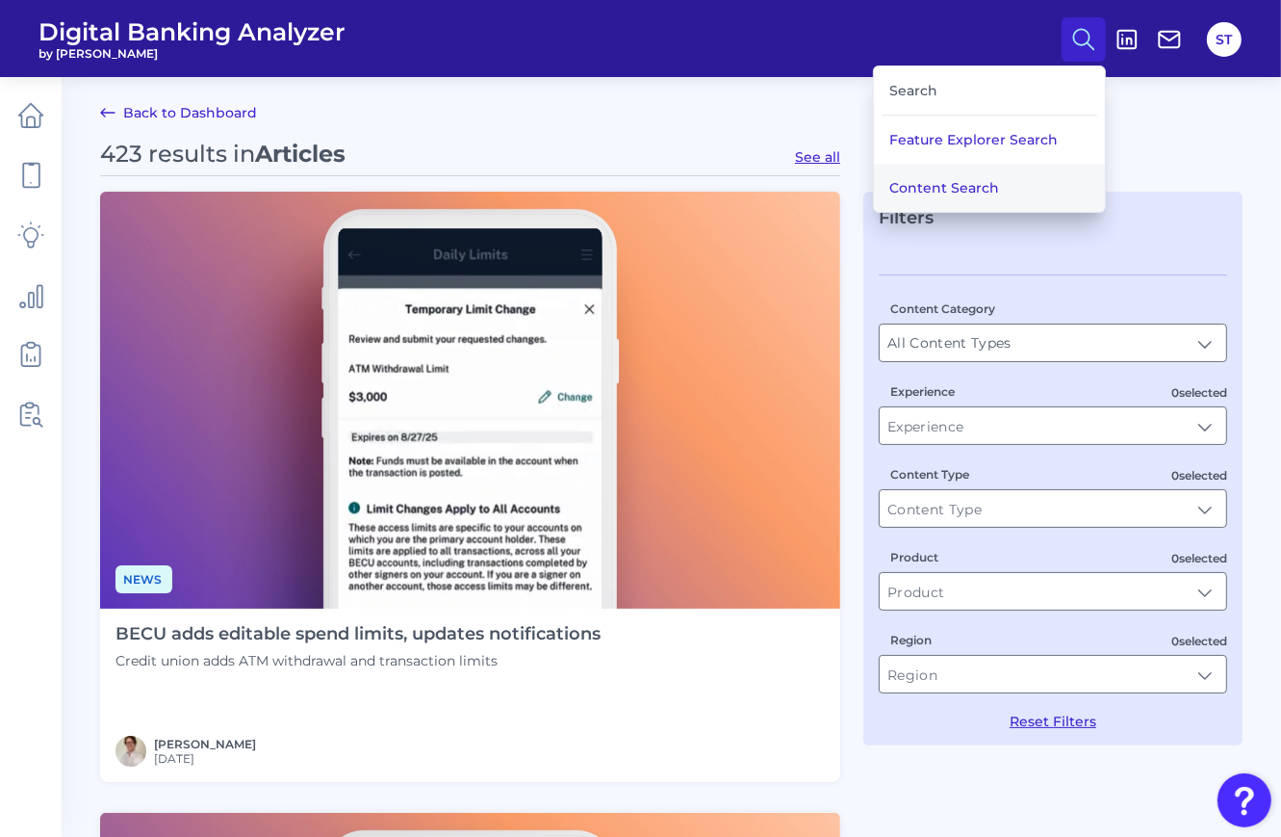
click at [968, 182] on button "Content Search" at bounding box center [989, 188] width 231 height 48
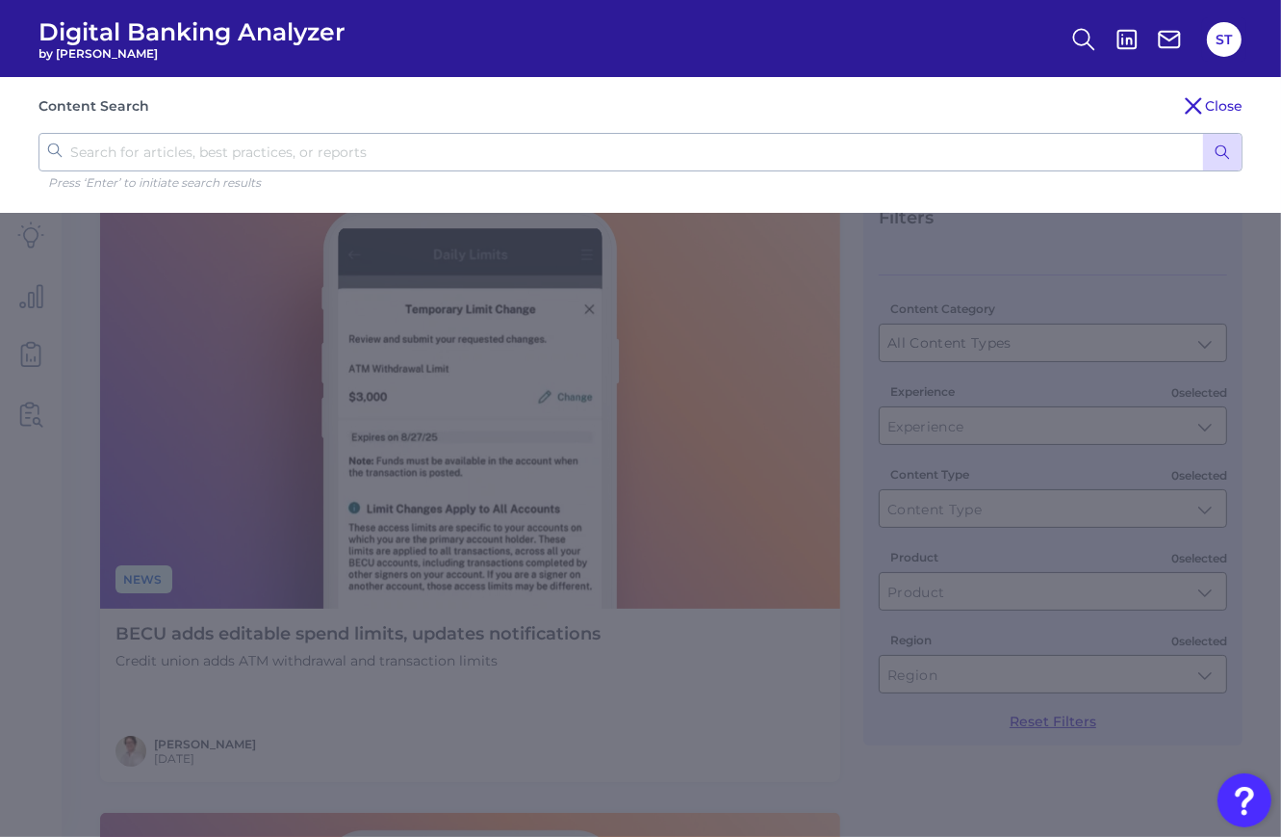
click at [349, 137] on input "text" at bounding box center [641, 152] width 1204 height 39
type input "test"
click at [1203, 134] on button "submit" at bounding box center [1222, 152] width 39 height 37
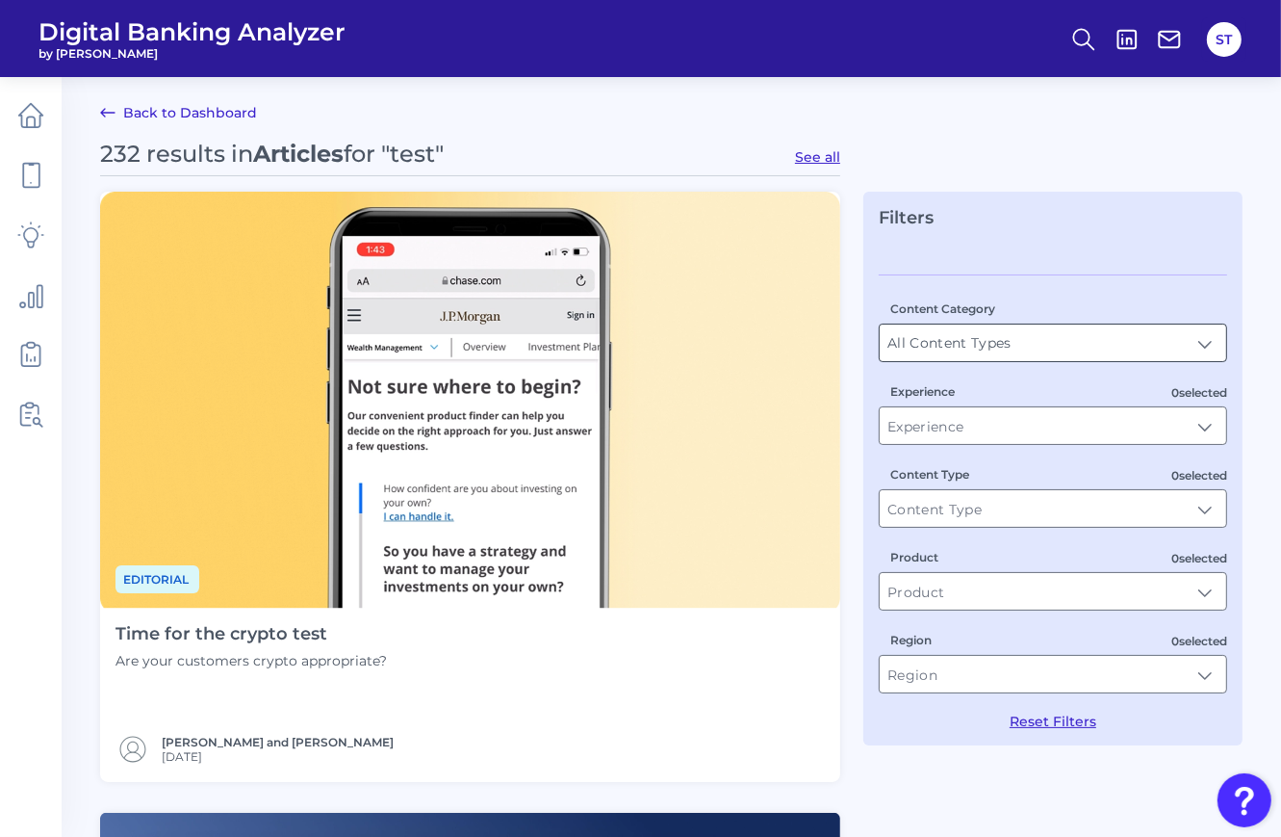
click at [1003, 338] on input "All Content Types" at bounding box center [1053, 342] width 347 height 37
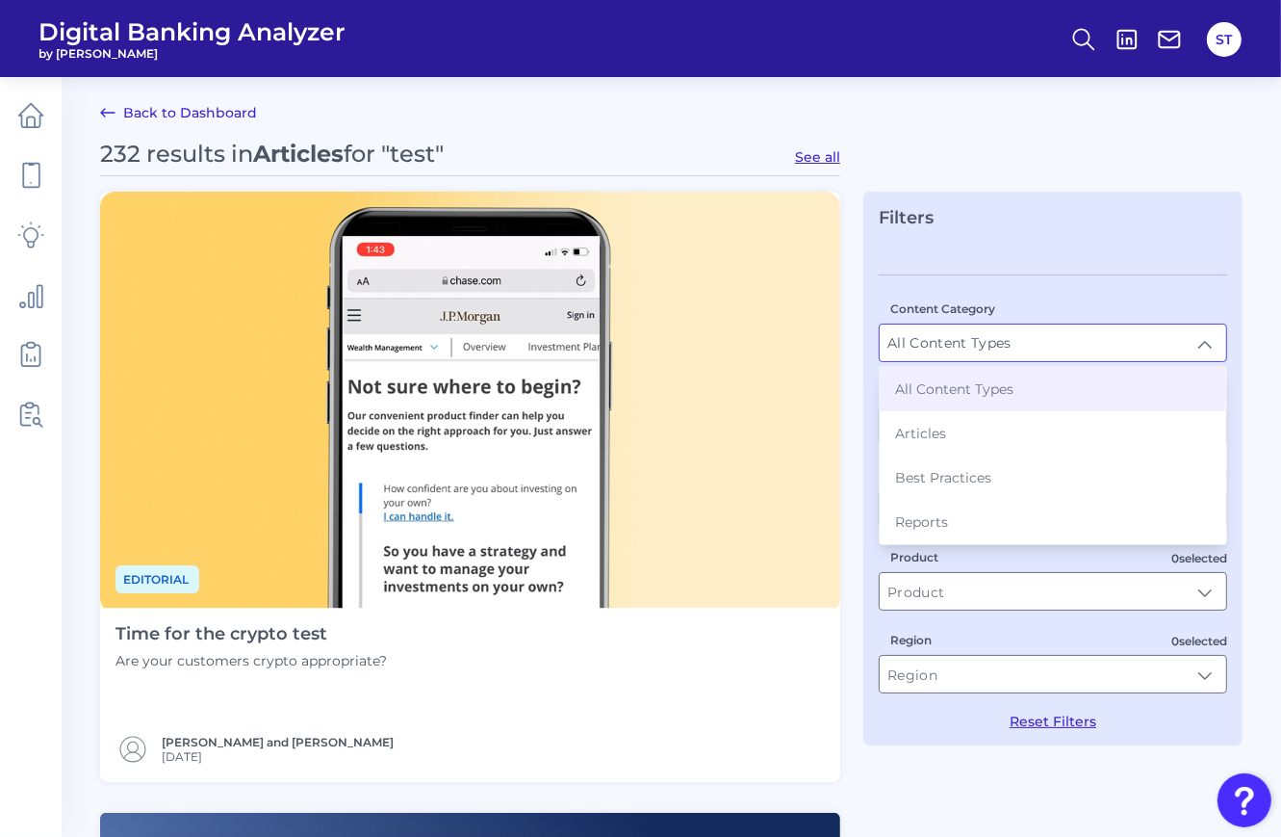
click at [999, 394] on span "All Content Types" at bounding box center [954, 388] width 118 height 17
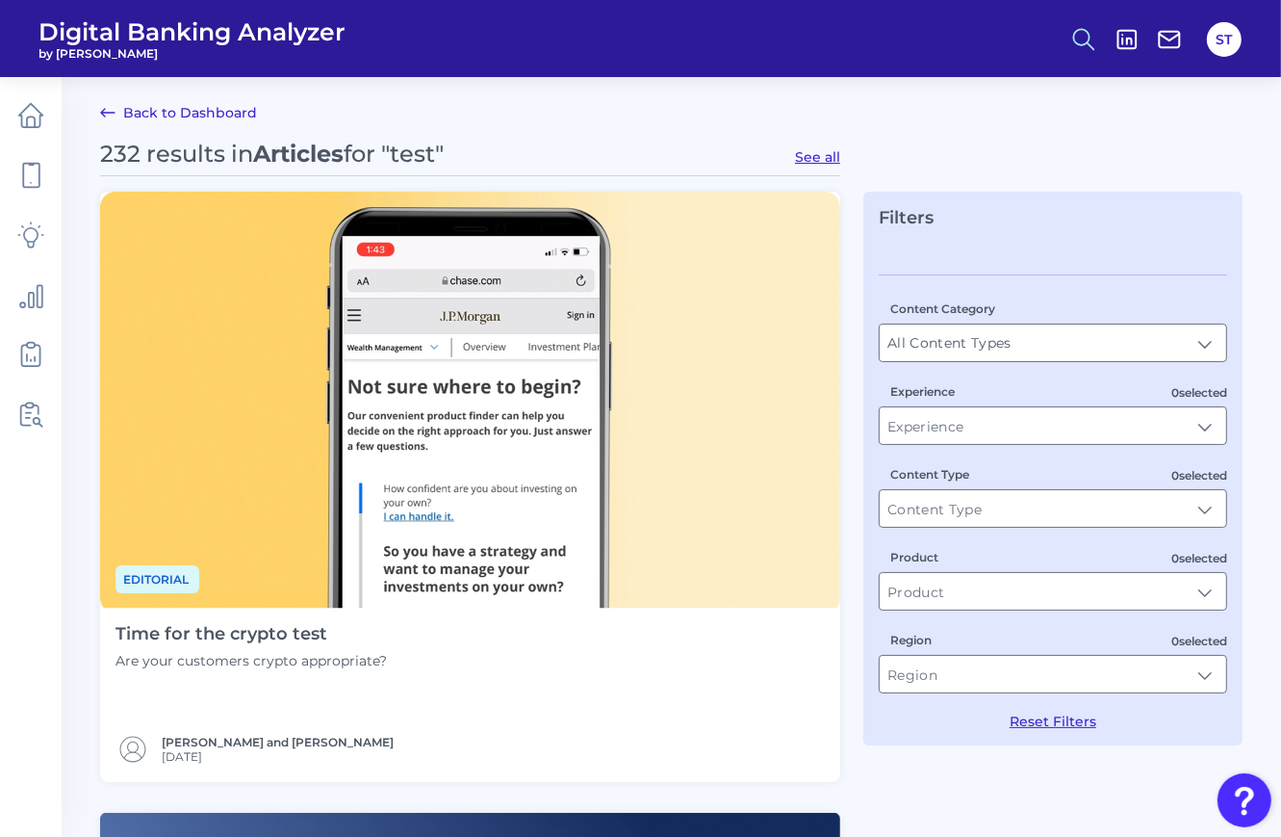
click at [1073, 47] on icon at bounding box center [1084, 39] width 27 height 27
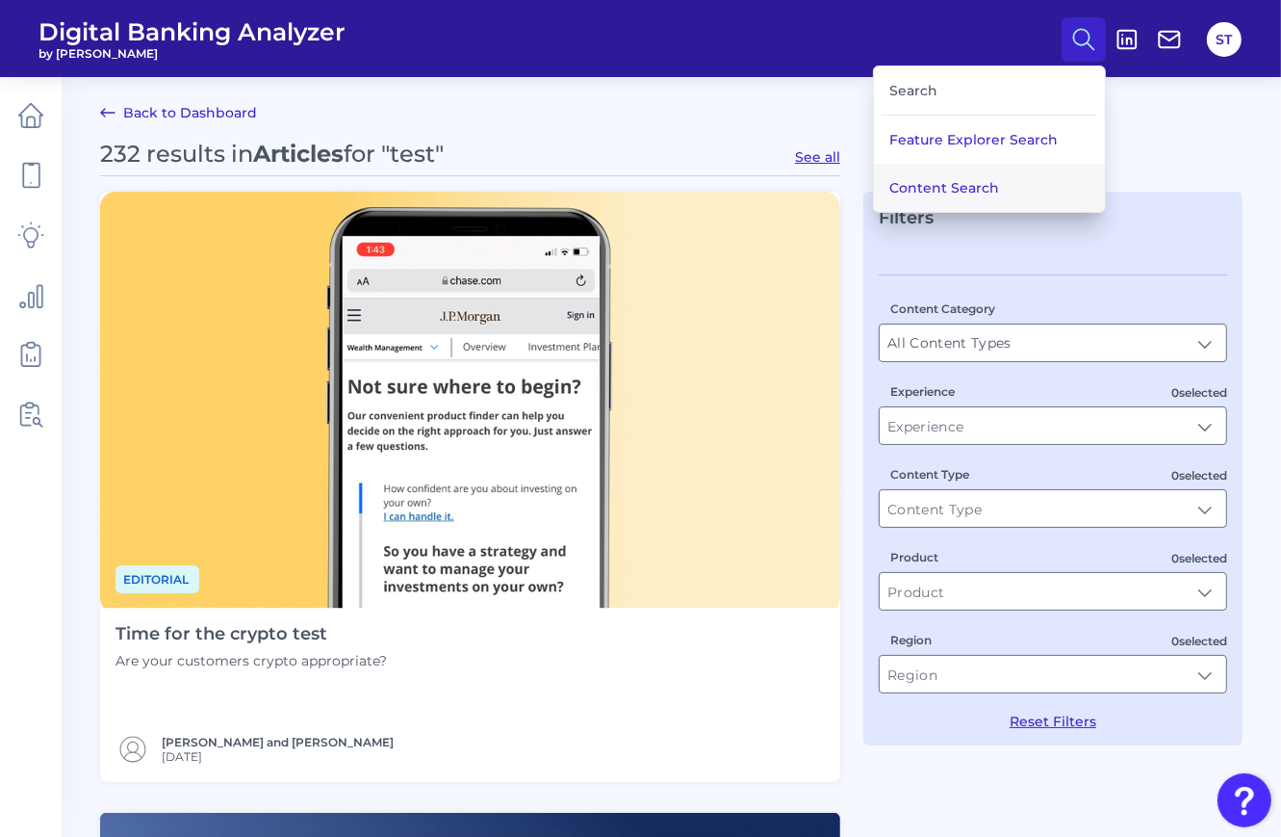
click at [925, 177] on button "Content Search" at bounding box center [989, 188] width 231 height 48
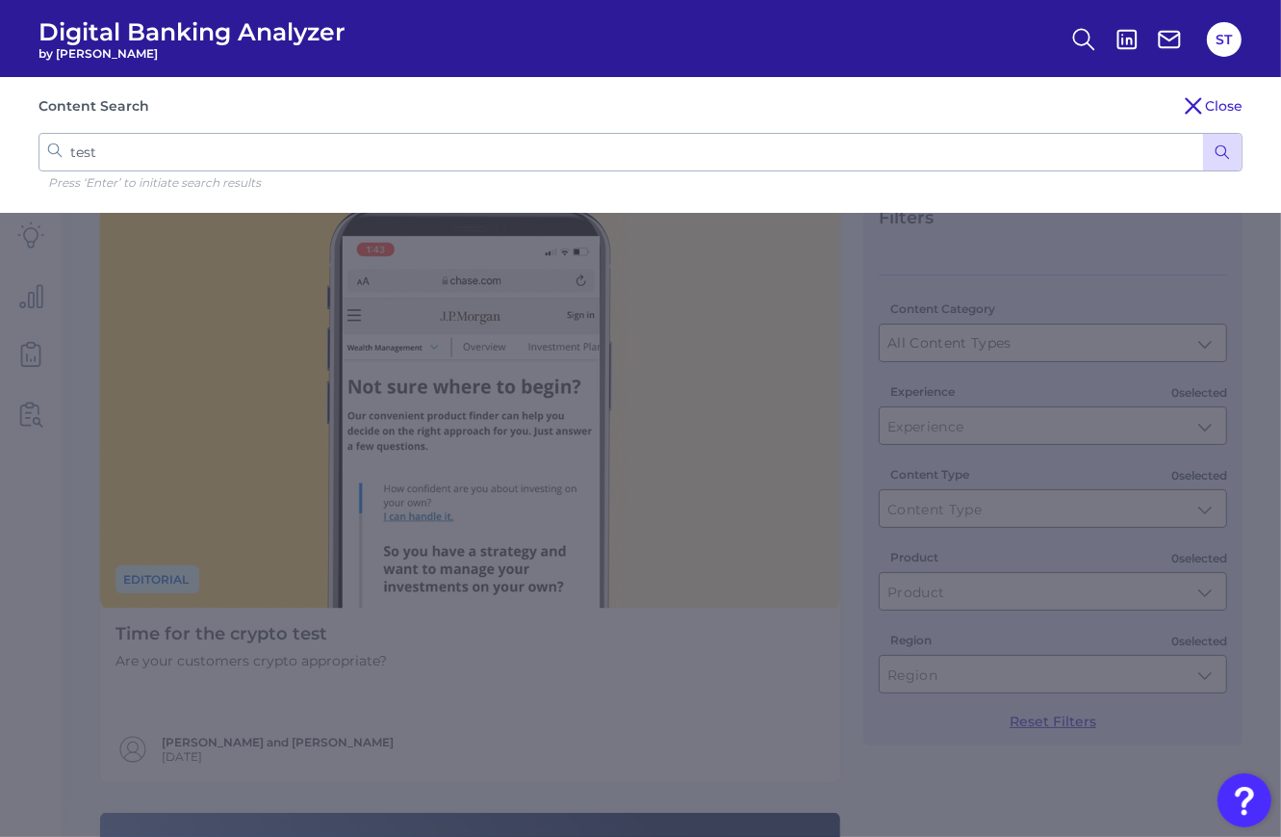
click at [919, 142] on input "test" at bounding box center [641, 152] width 1204 height 39
type input "channel"
click at [1203, 134] on button "submit" at bounding box center [1222, 152] width 39 height 37
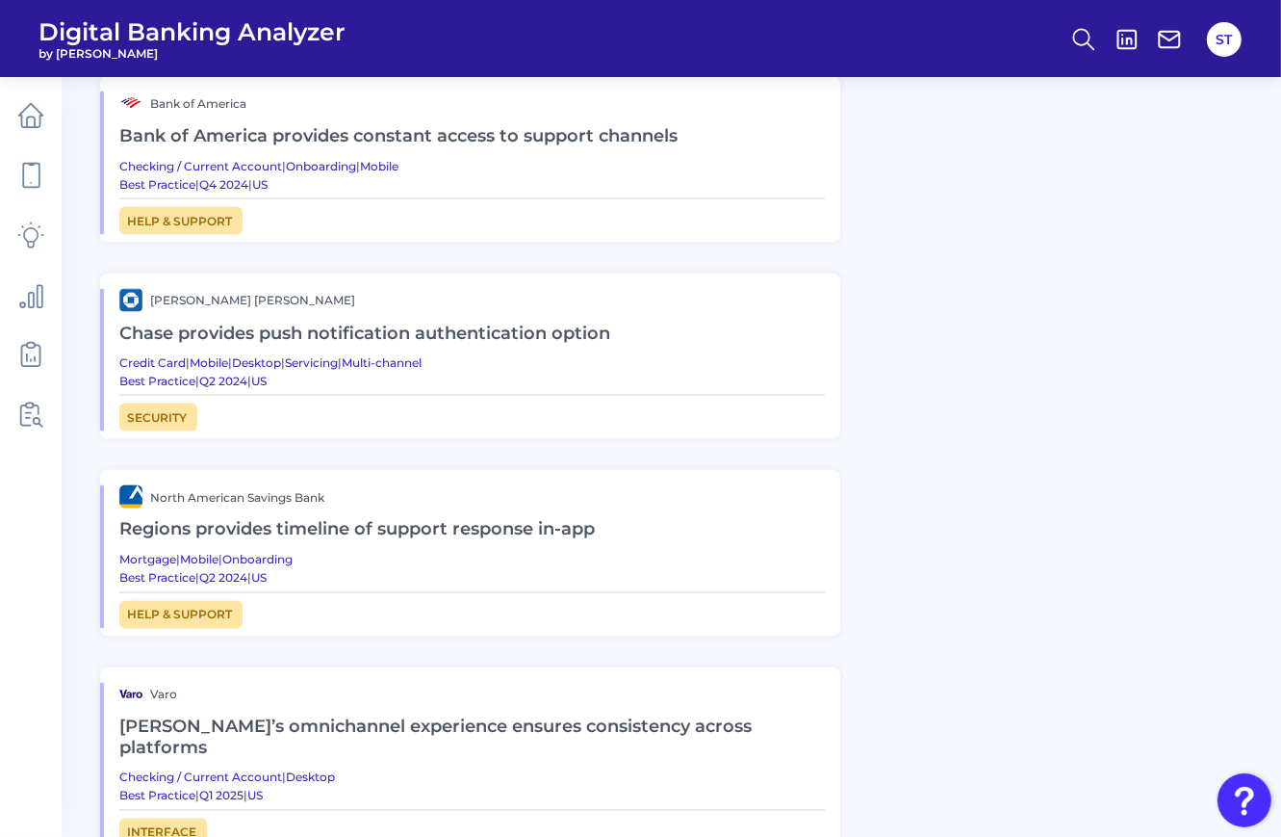
scroll to position [2928, 0]
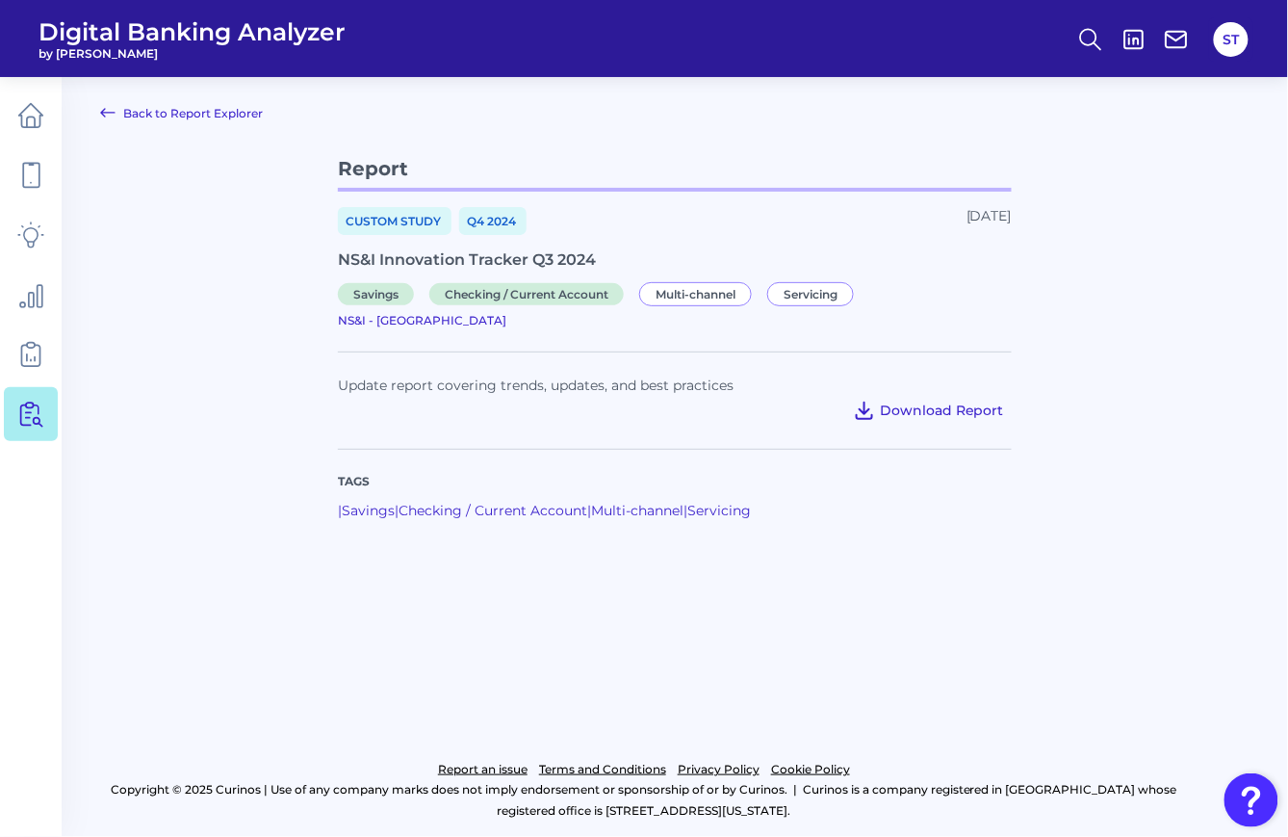
click at [942, 401] on span "Download Report" at bounding box center [942, 409] width 124 height 17
click at [1193, 247] on main "Back to Report Explorer Report Custom Study Q4 [DATE], 2024 NS&I Innovation Tra…" at bounding box center [644, 418] width 1288 height 837
click at [132, 119] on link "Back to Report Explorer" at bounding box center [181, 112] width 163 height 23
